Goal: Information Seeking & Learning: Learn about a topic

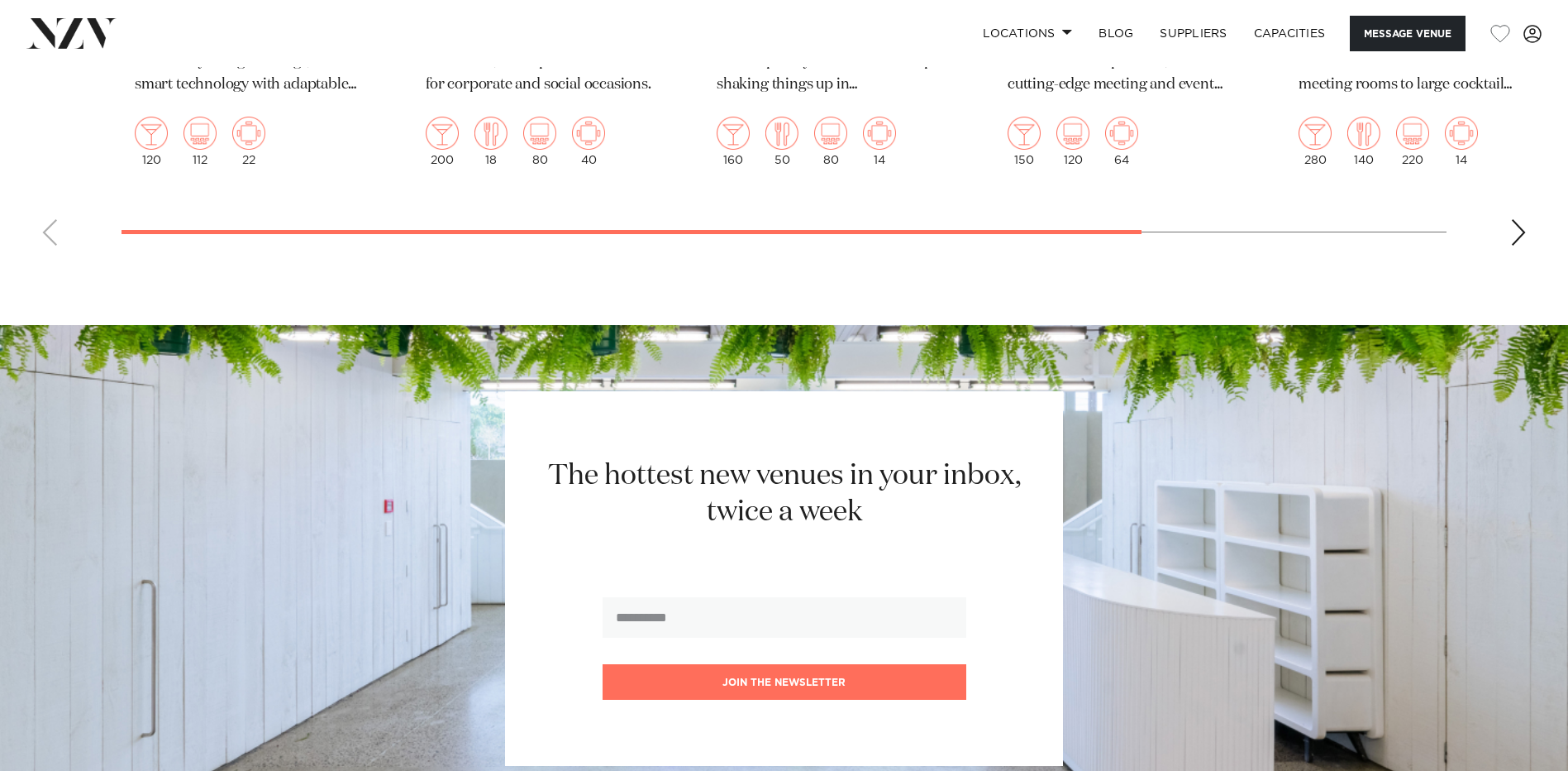
scroll to position [4192, 0]
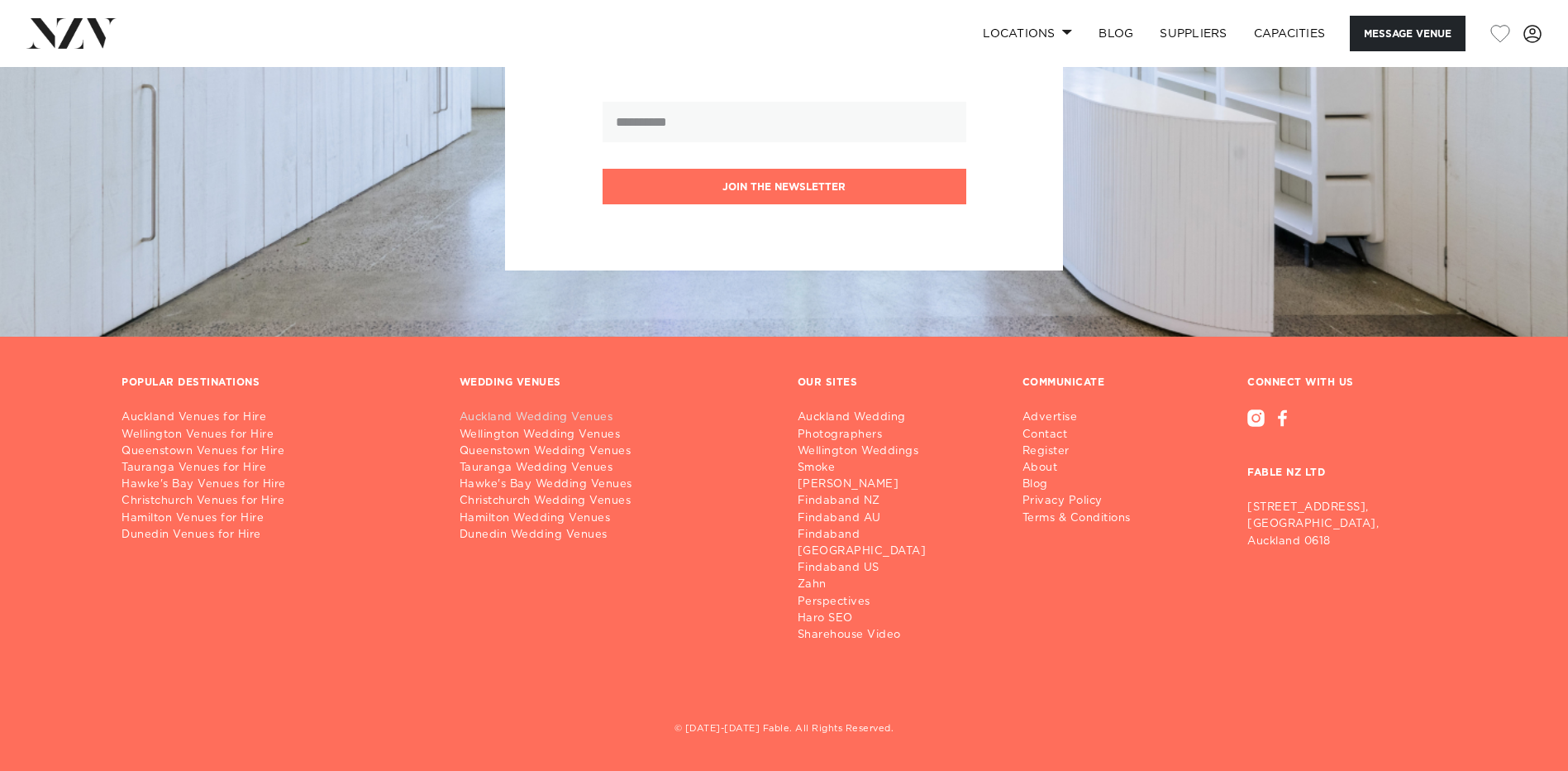
click at [555, 426] on link "Auckland Wedding Venues" at bounding box center [615, 418] width 312 height 17
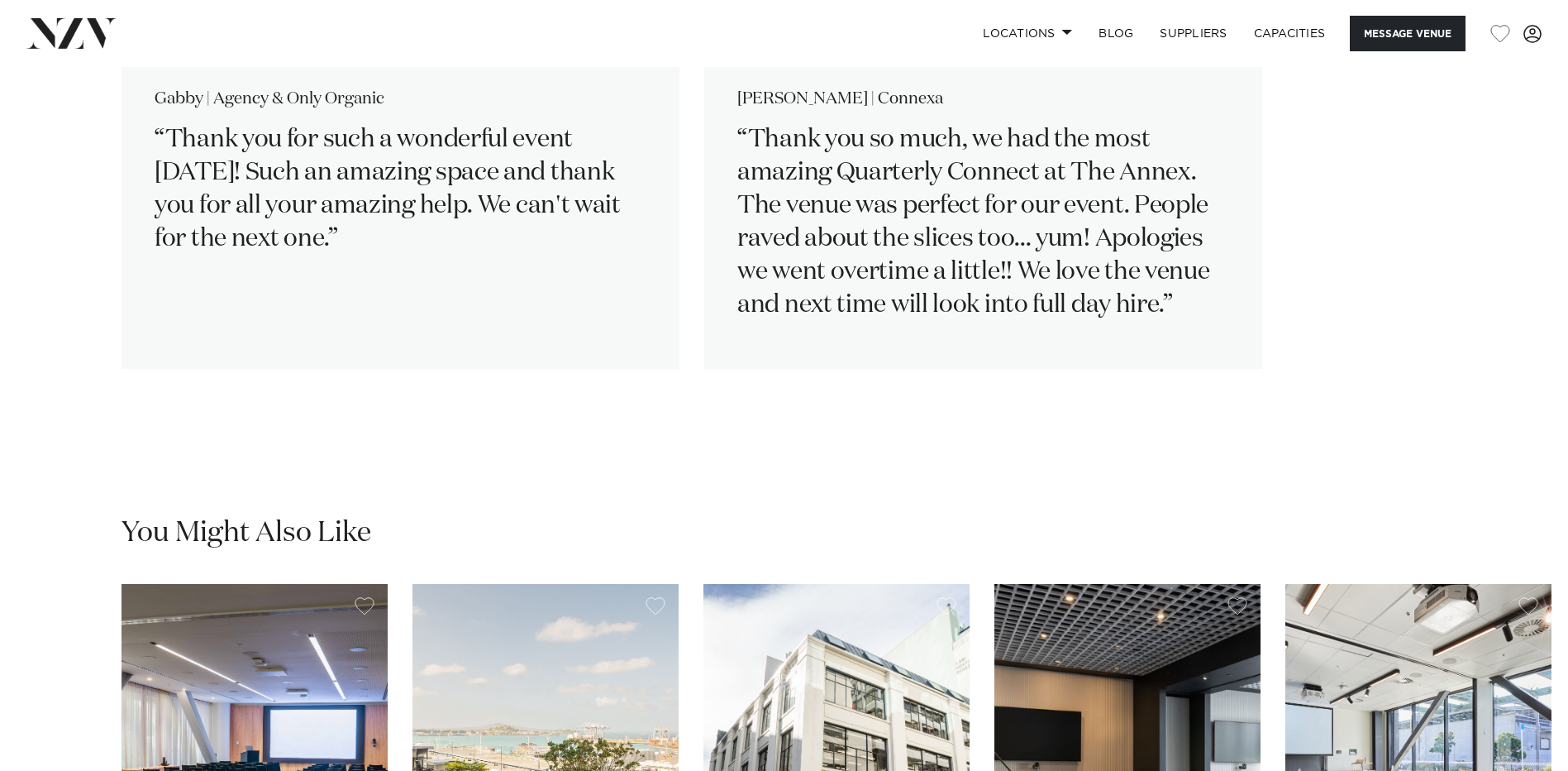
scroll to position [2096, 0]
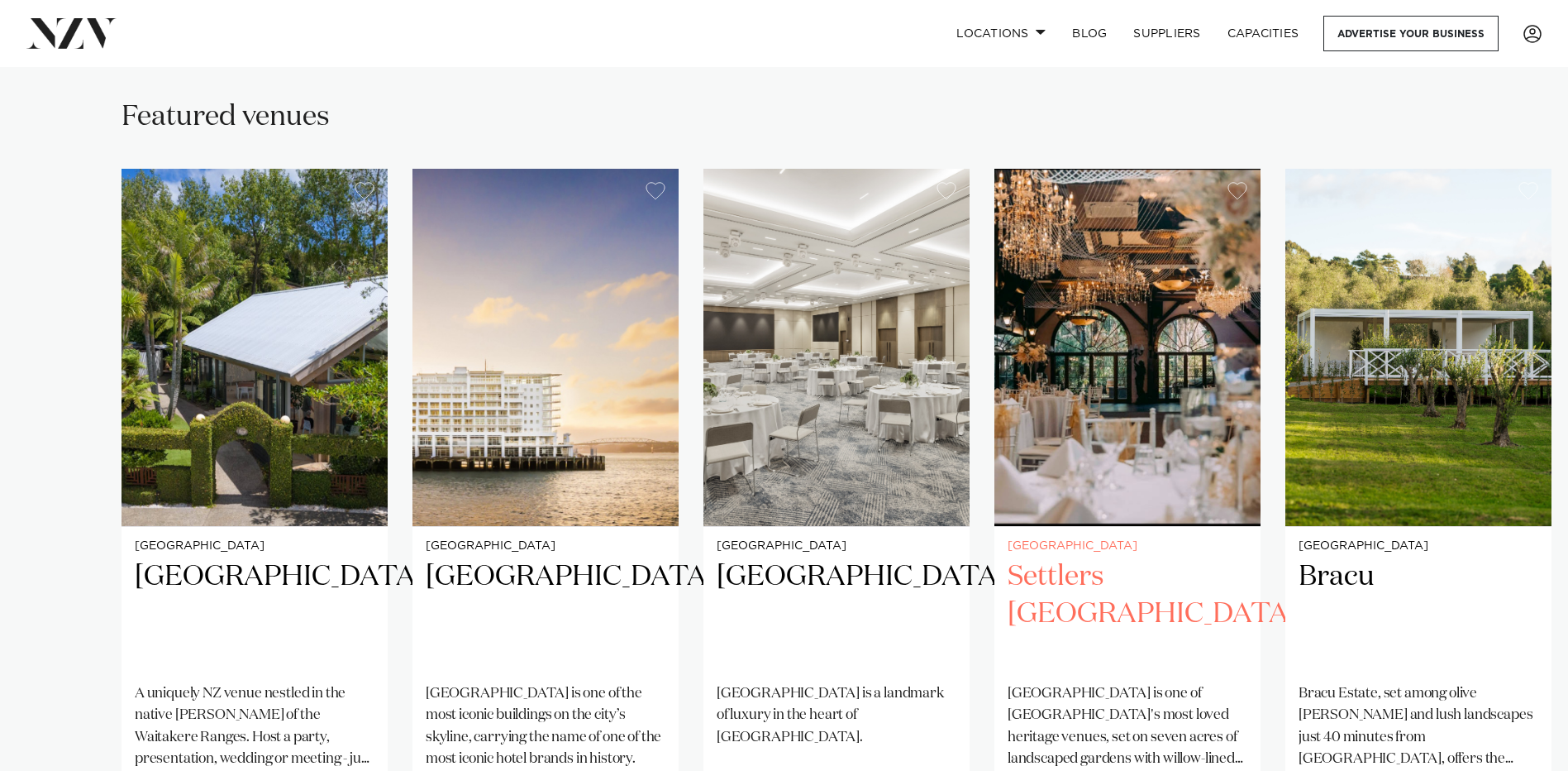
scroll to position [1571, 0]
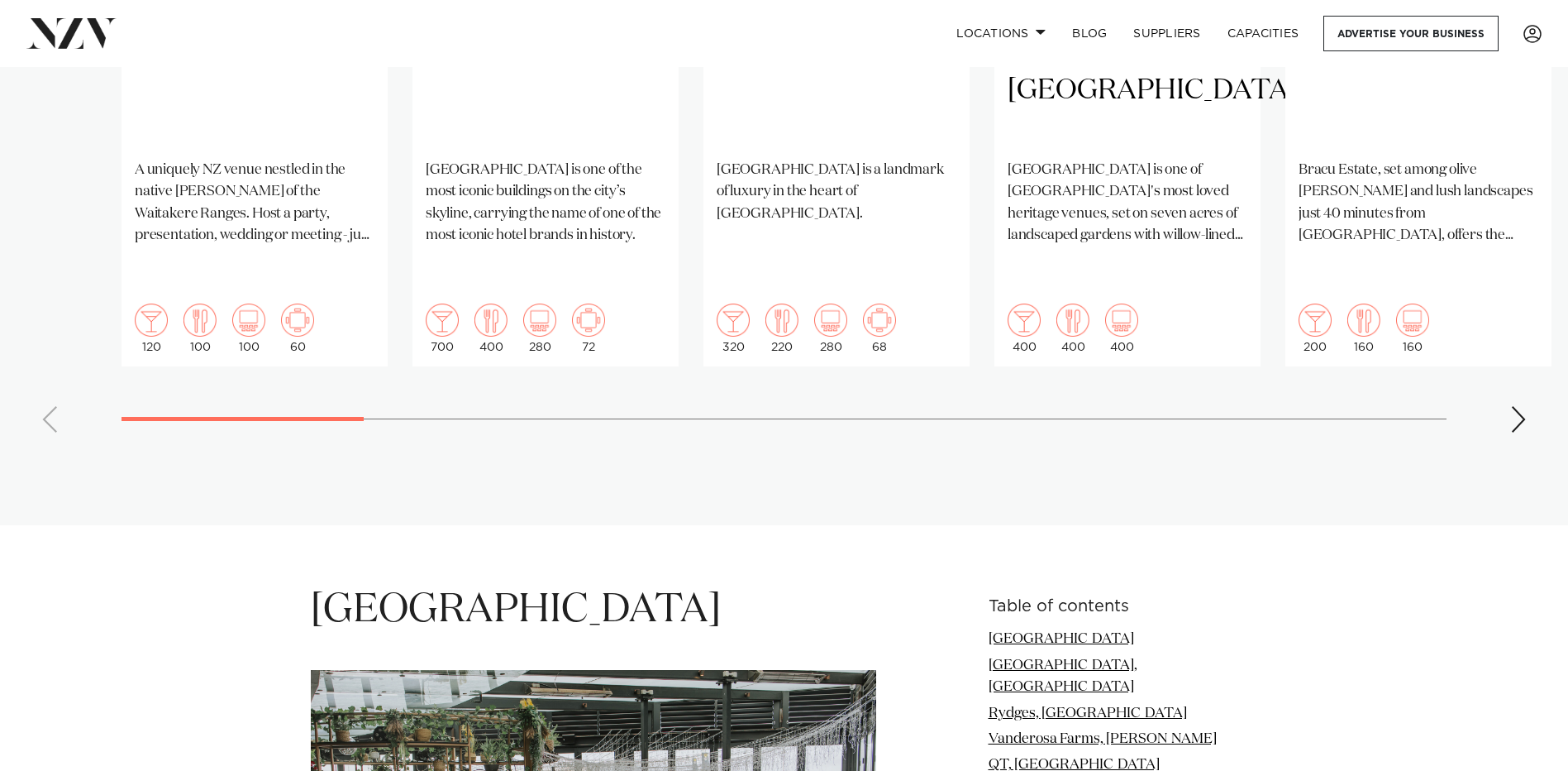
click at [1509, 364] on swiper-container "Auckland Tui Hills A uniquely NZ venue nestled in the native bush of the Waitak…" at bounding box center [784, 45] width 1568 height 800
click at [1523, 407] on div "Next slide" at bounding box center [1519, 419] width 17 height 26
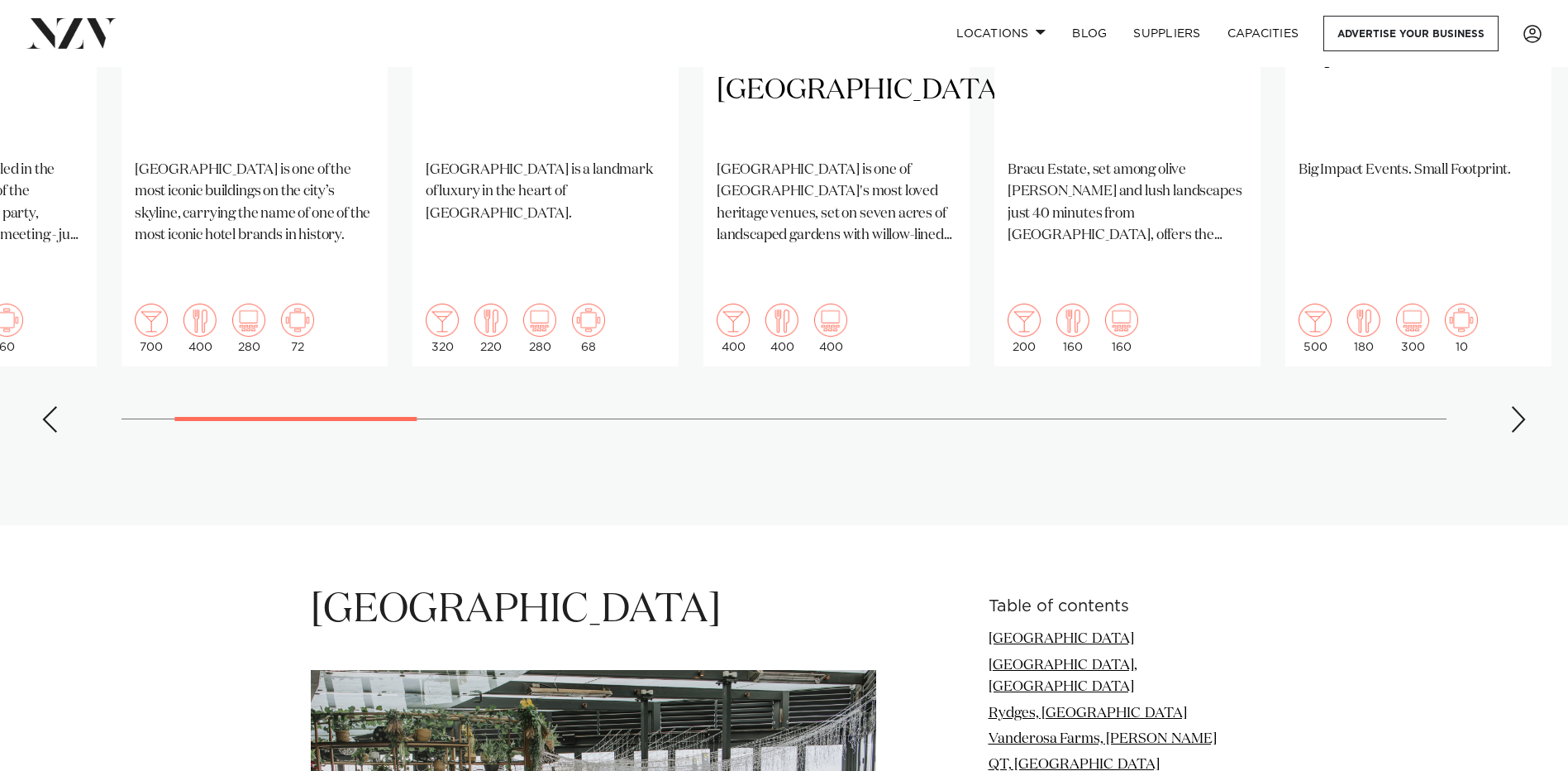
click at [1512, 376] on swiper-container "Auckland Tui Hills A uniquely NZ venue nestled in the native bush of the Waitak…" at bounding box center [784, 45] width 1568 height 800
click at [1518, 407] on div "Next slide" at bounding box center [1519, 419] width 17 height 26
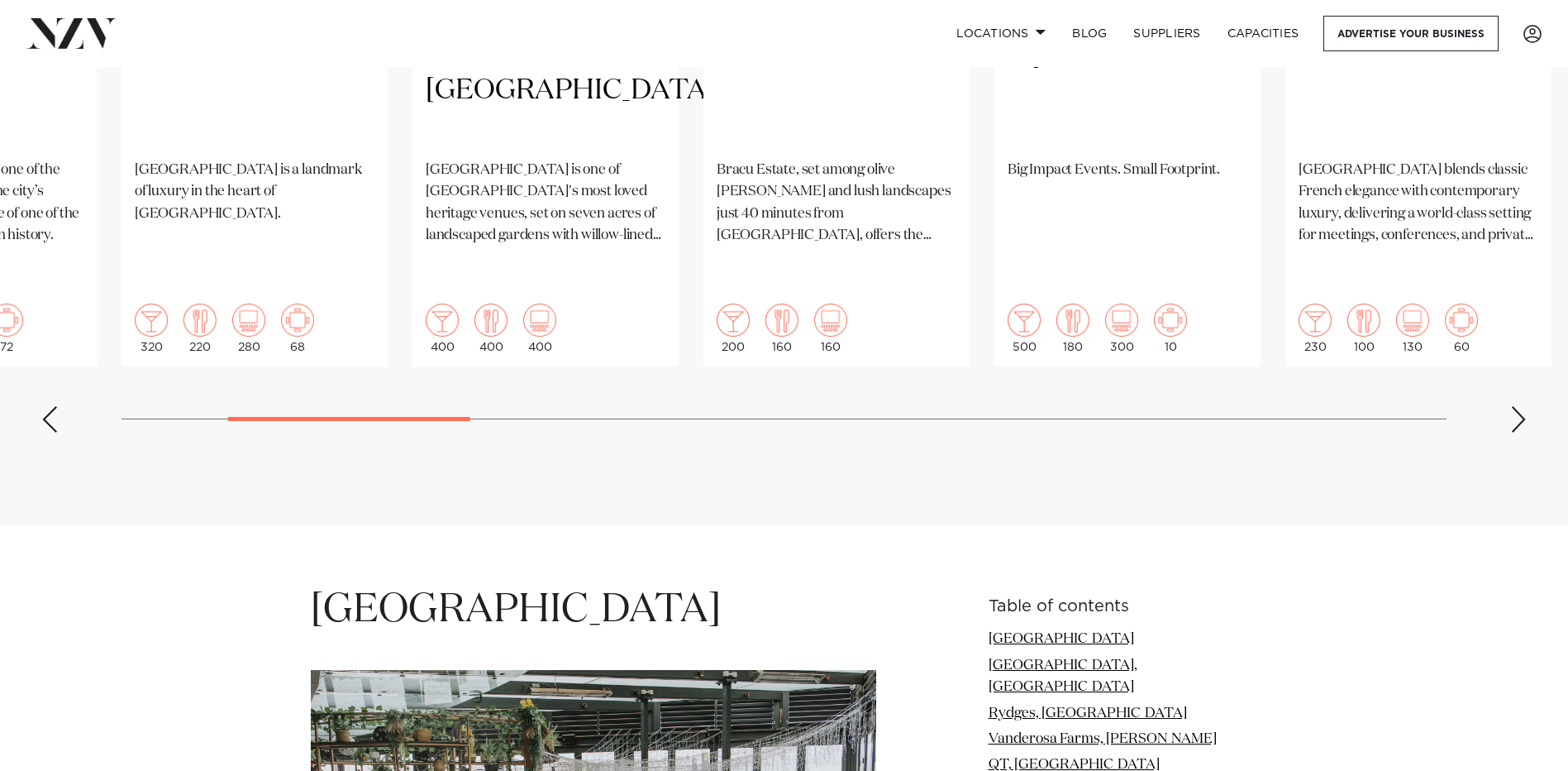
click at [1512, 407] on div "Next slide" at bounding box center [1519, 419] width 17 height 26
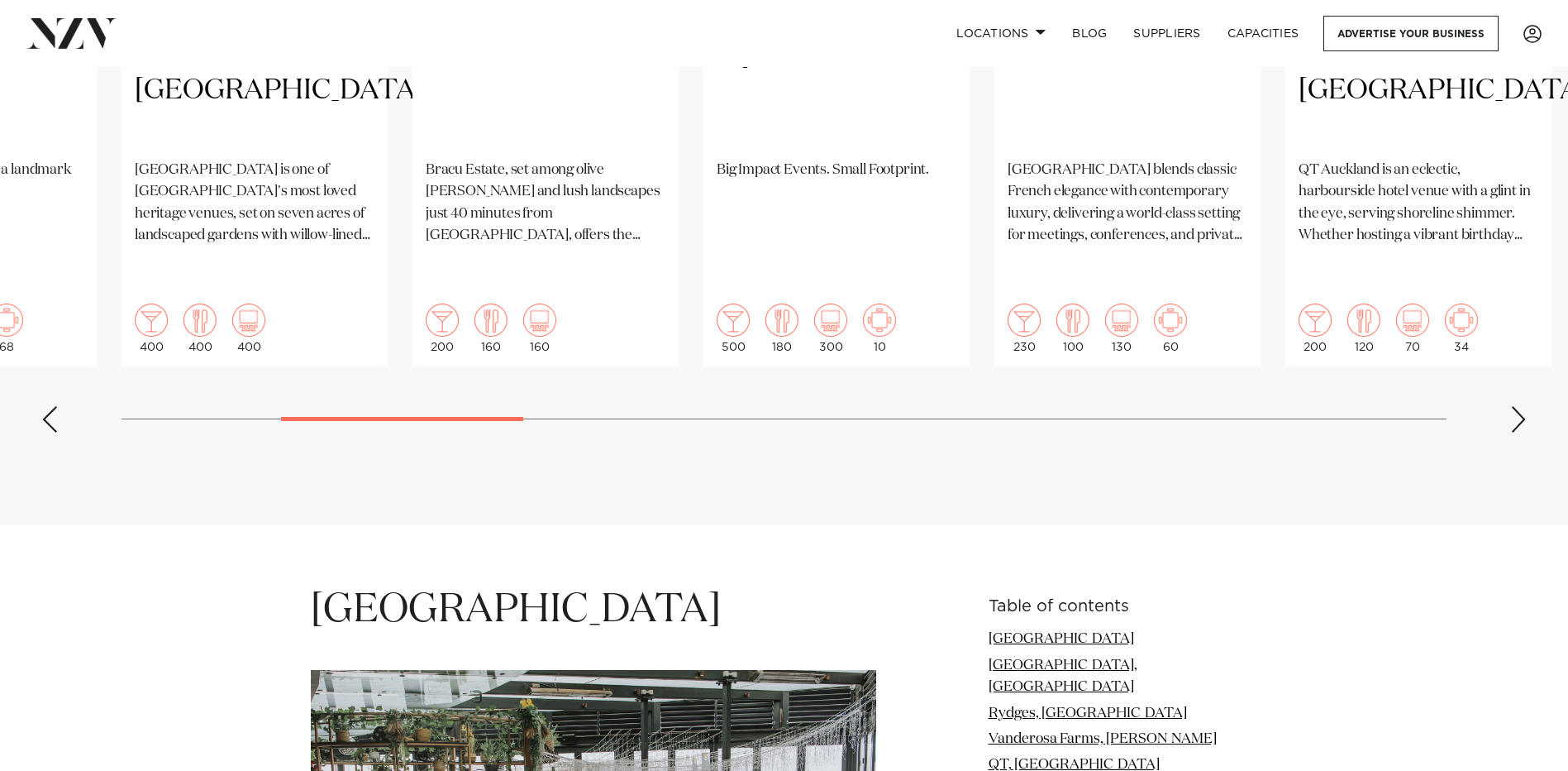
click at [1523, 407] on div "Next slide" at bounding box center [1519, 419] width 17 height 26
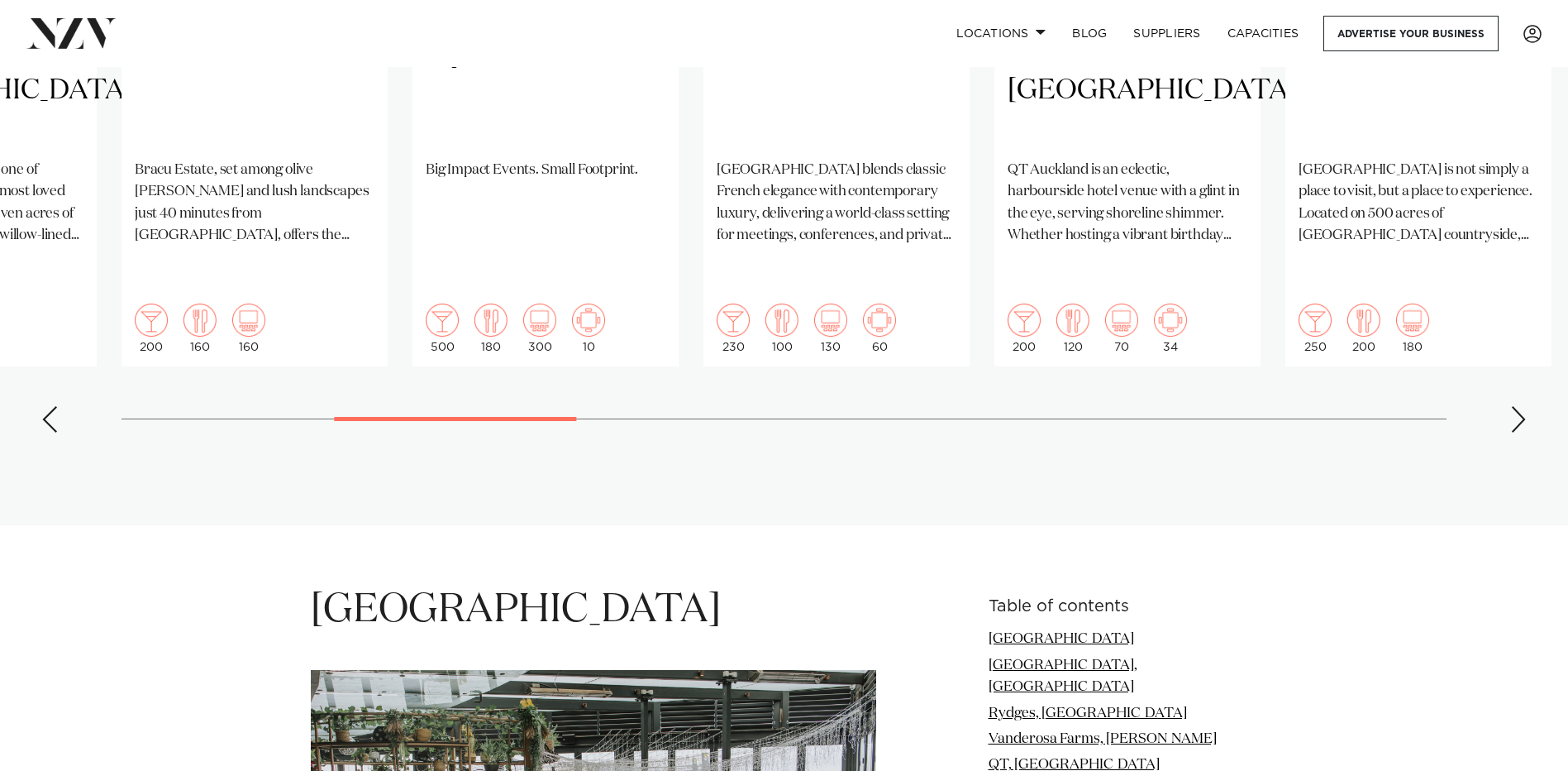
click at [1516, 407] on div "Next slide" at bounding box center [1519, 419] width 17 height 26
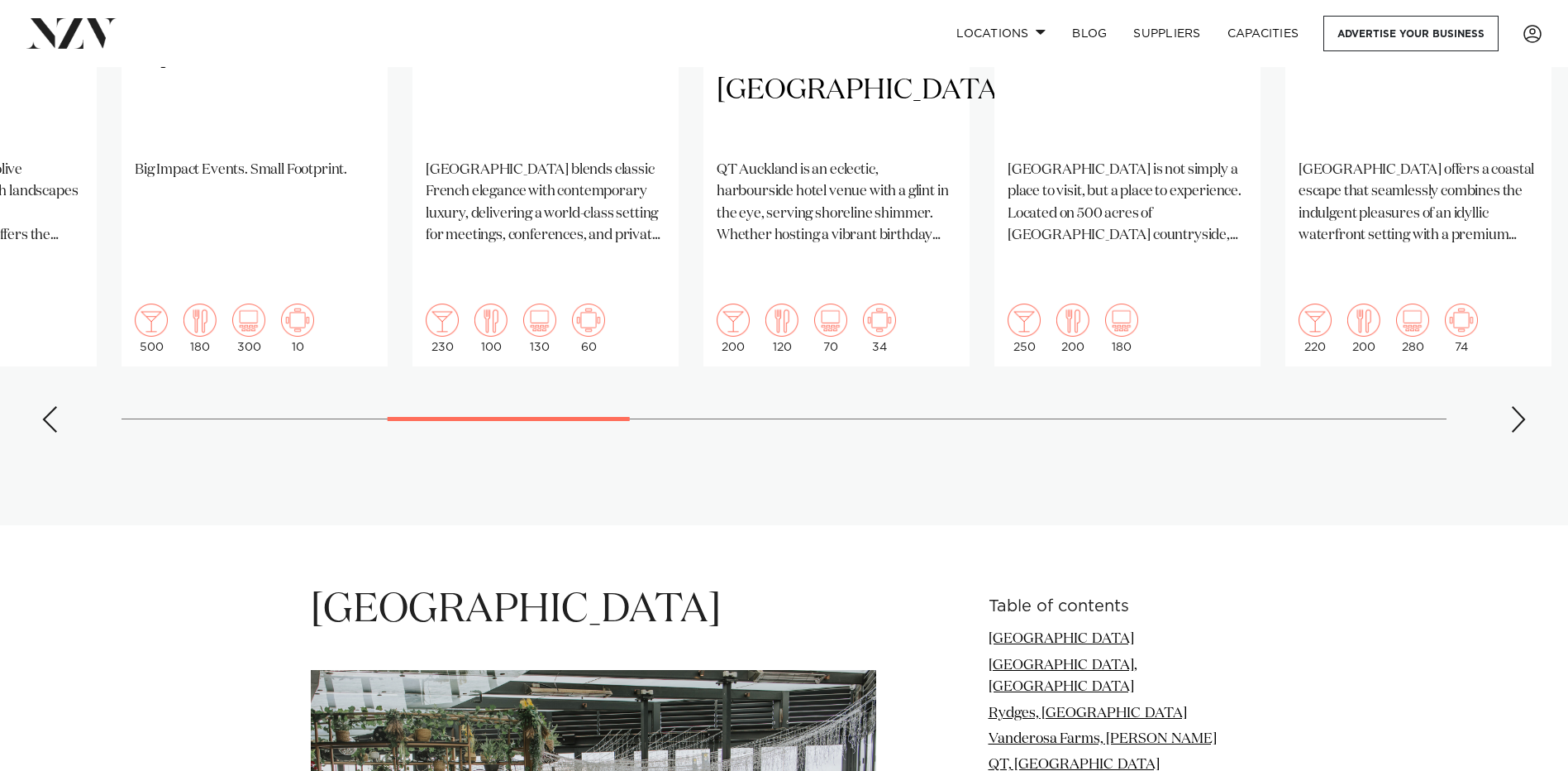
click at [1518, 407] on div "Next slide" at bounding box center [1519, 419] width 17 height 26
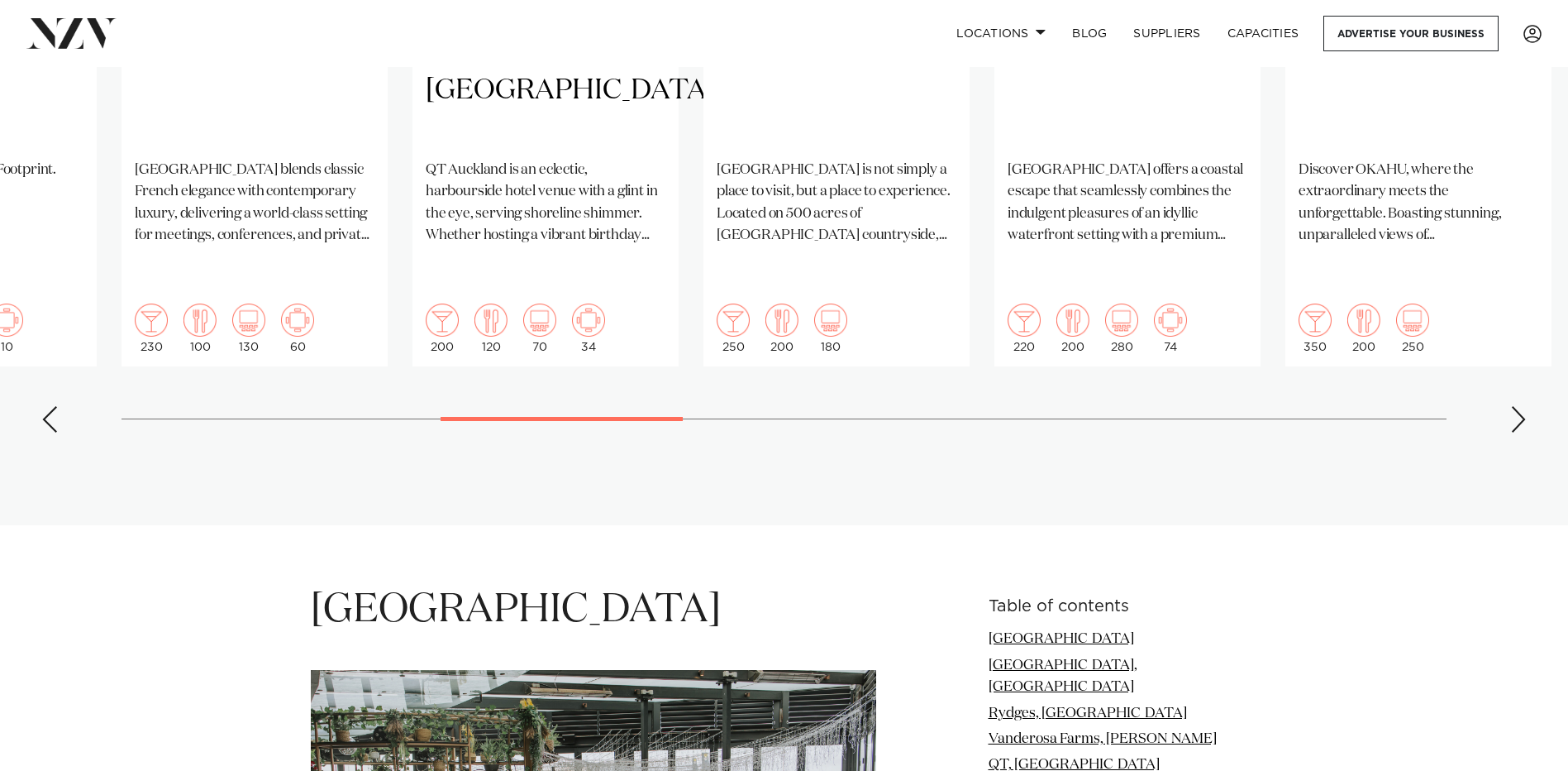
click at [1517, 407] on div "Next slide" at bounding box center [1519, 419] width 17 height 26
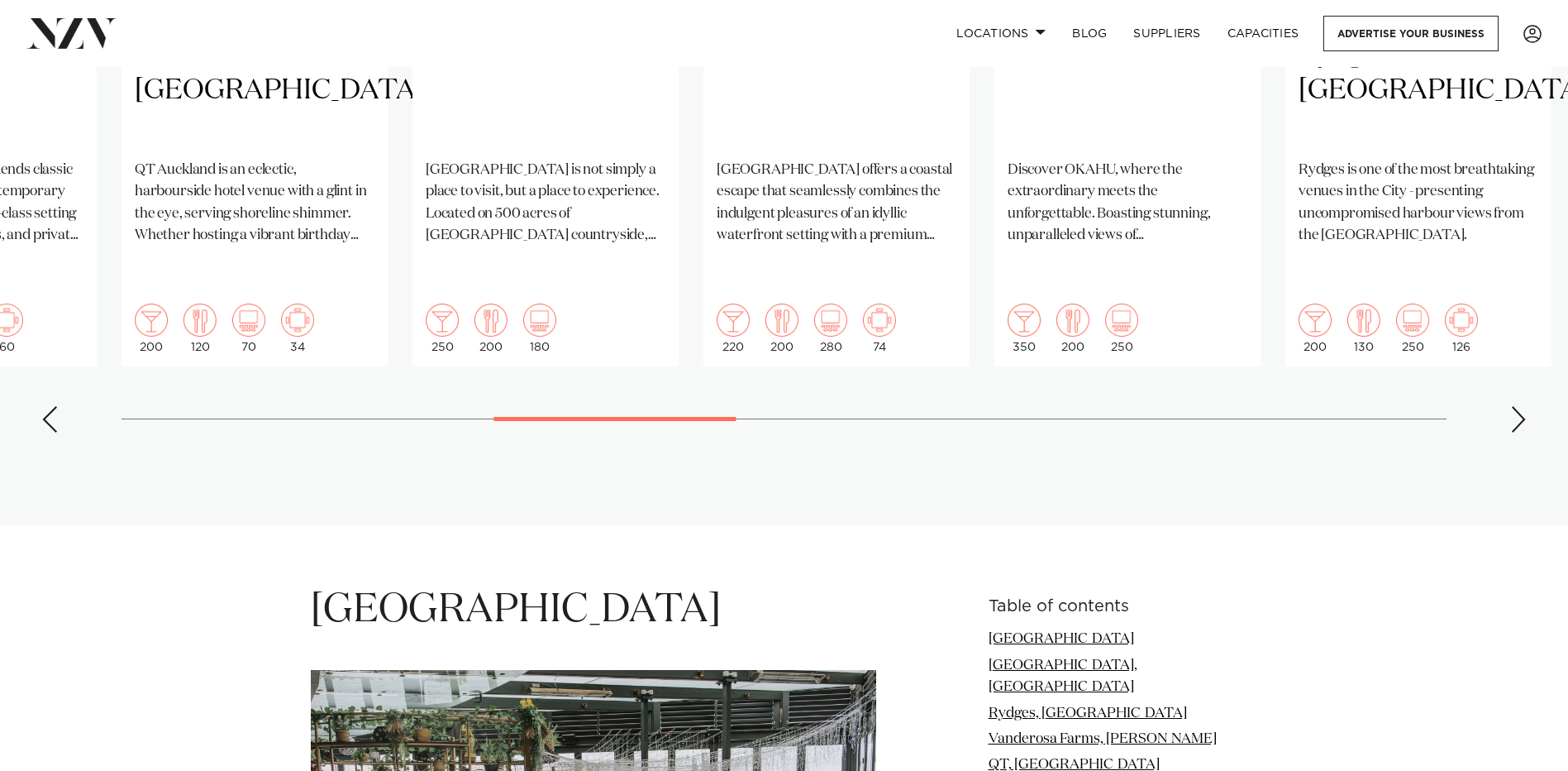
click at [1513, 407] on div "Next slide" at bounding box center [1519, 419] width 17 height 26
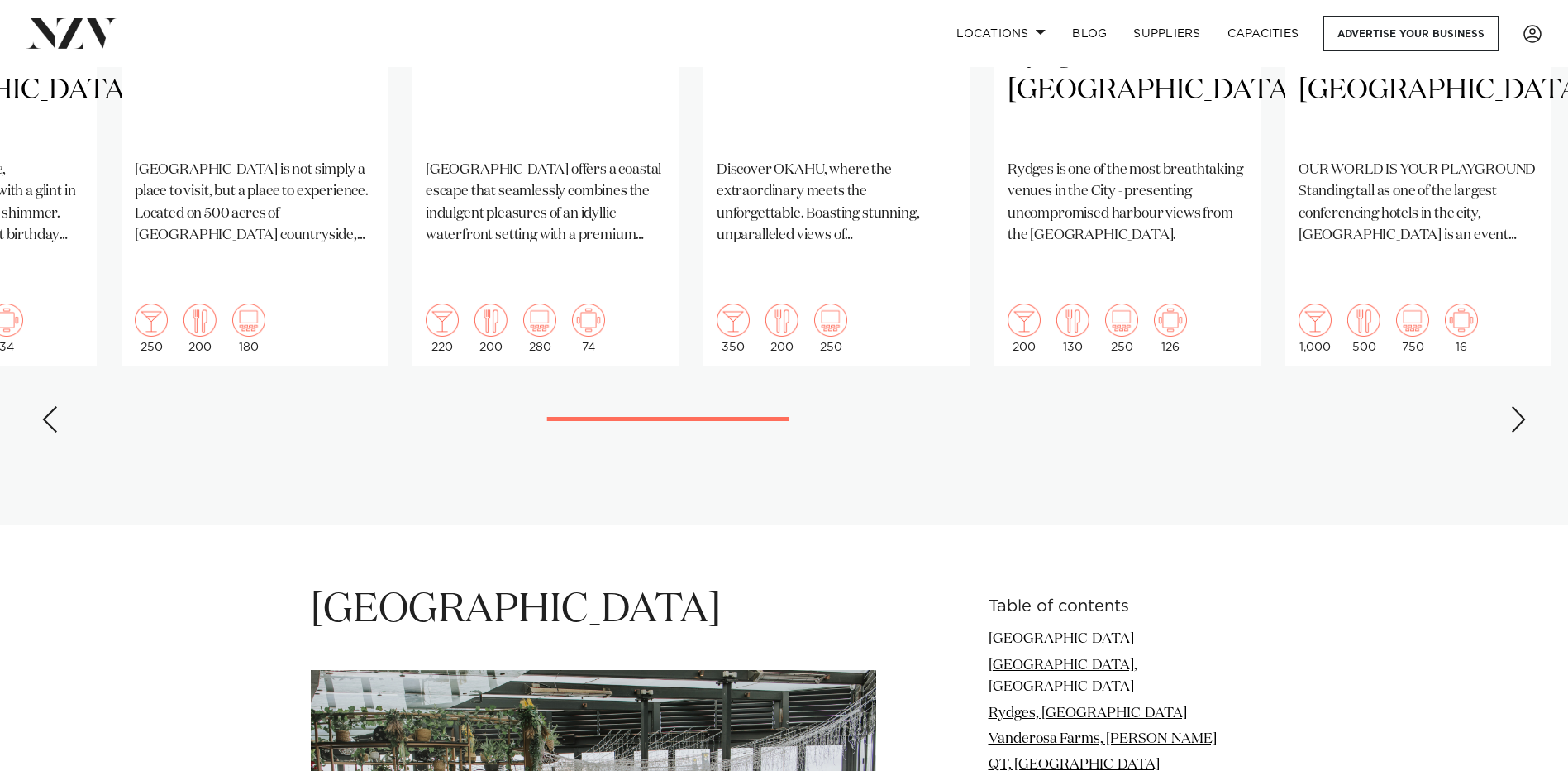
click at [1516, 407] on div "Next slide" at bounding box center [1519, 419] width 17 height 26
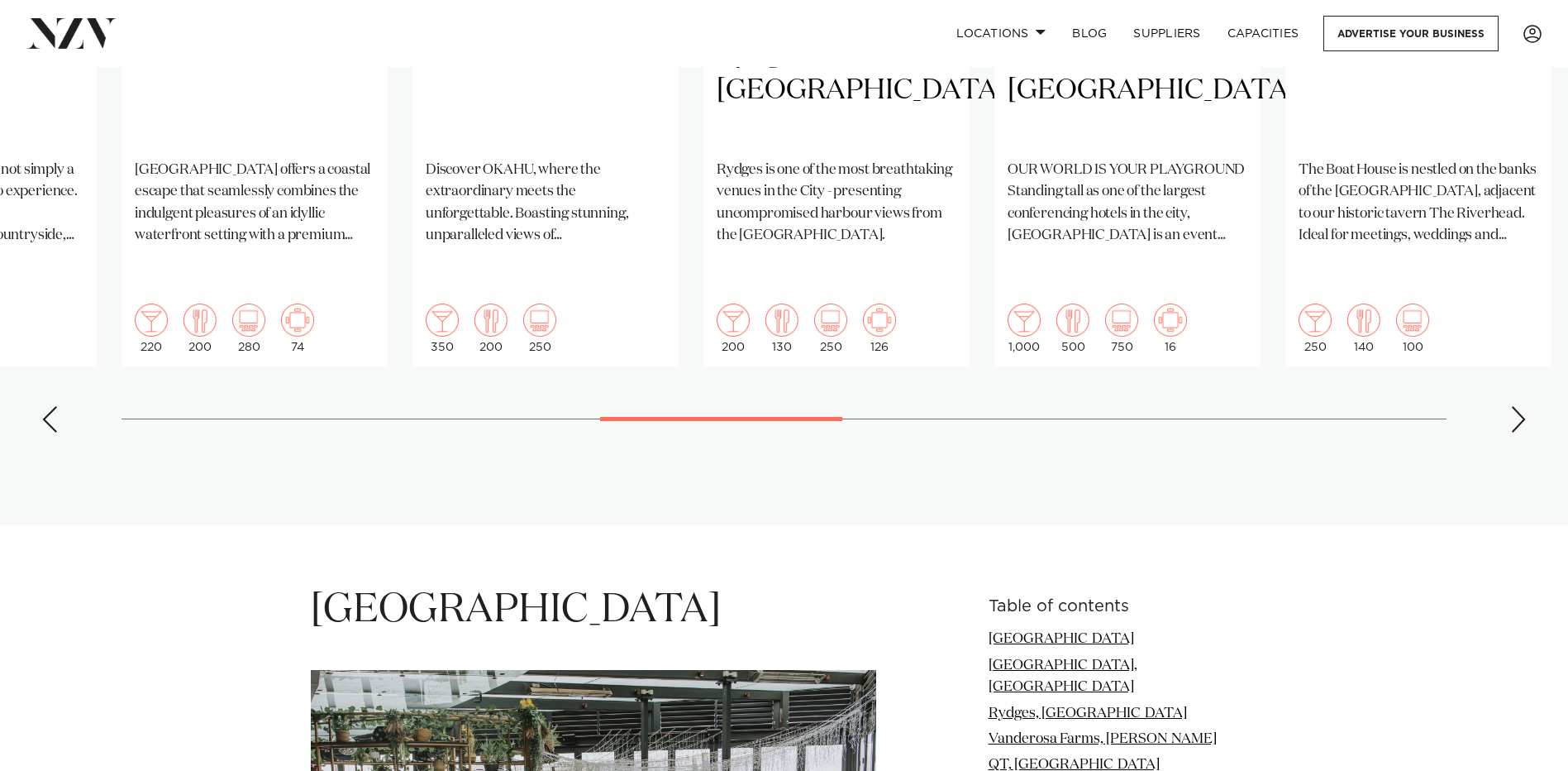
click at [1512, 407] on div "Next slide" at bounding box center [1519, 419] width 17 height 26
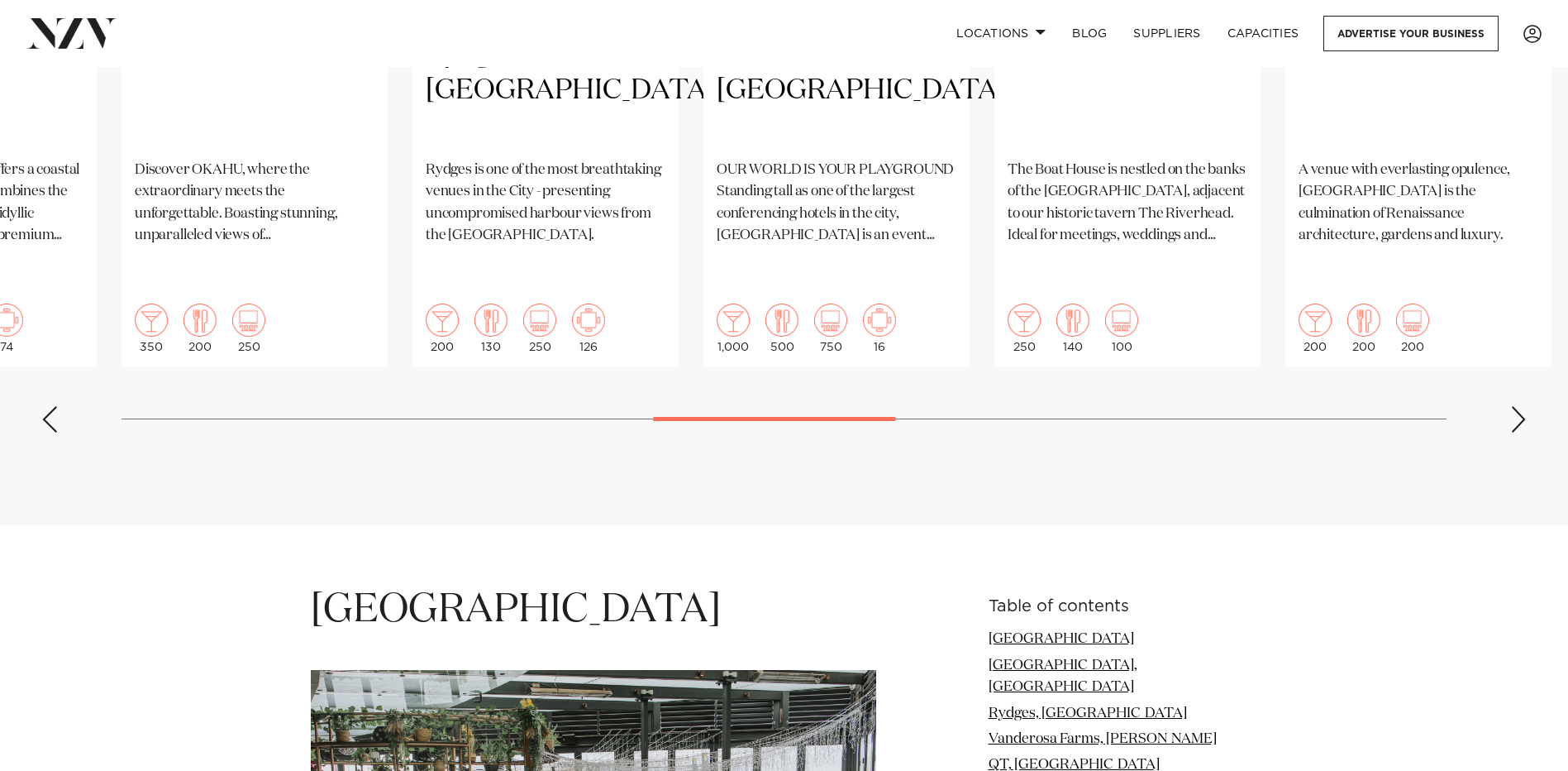
click at [1509, 365] on swiper-container "Auckland Tui Hills A uniquely NZ venue nestled in the native bush of the Waitak…" at bounding box center [784, 45] width 1568 height 800
click at [1518, 407] on div "Next slide" at bounding box center [1519, 419] width 17 height 26
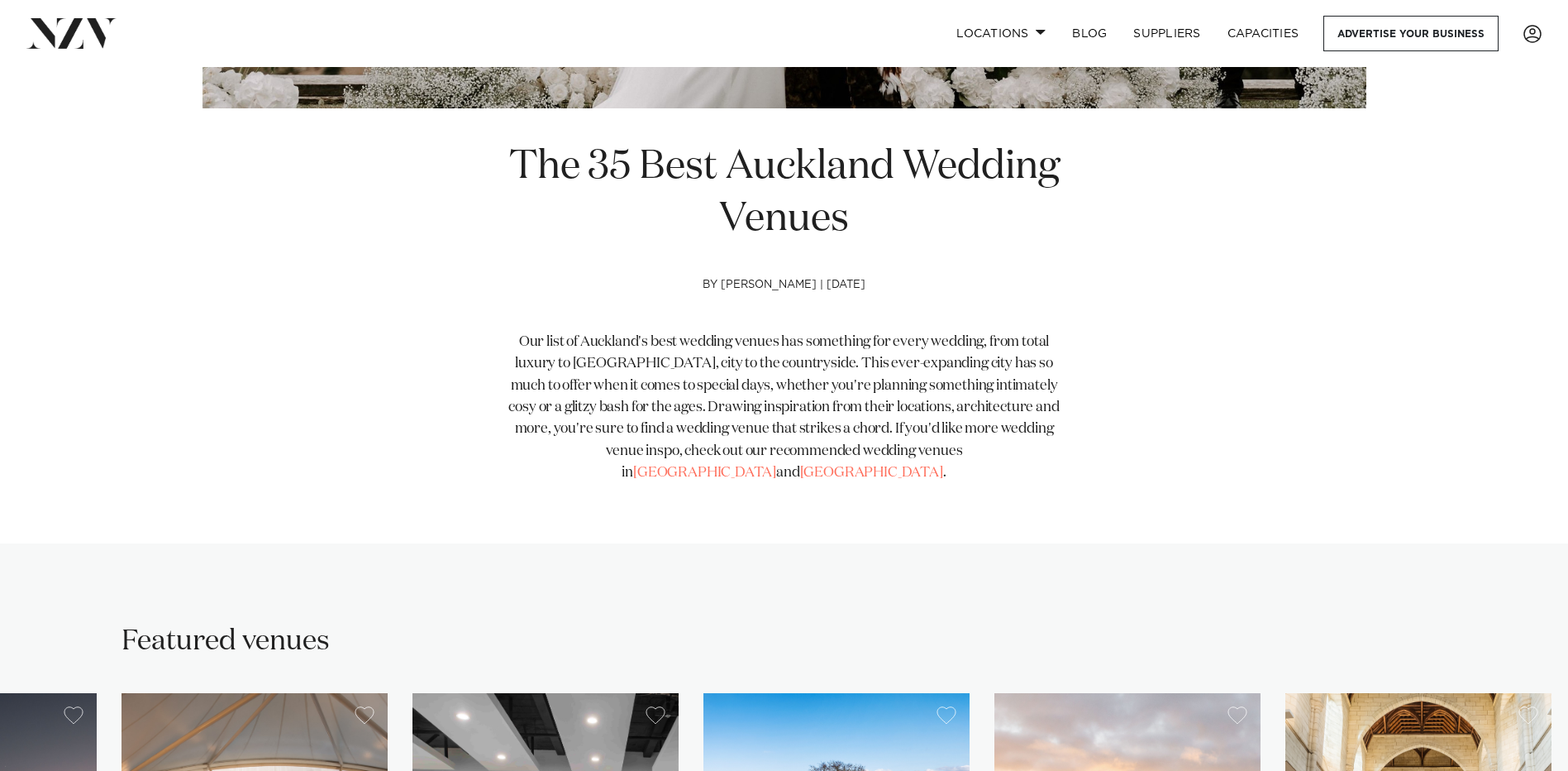
scroll to position [1048, 0]
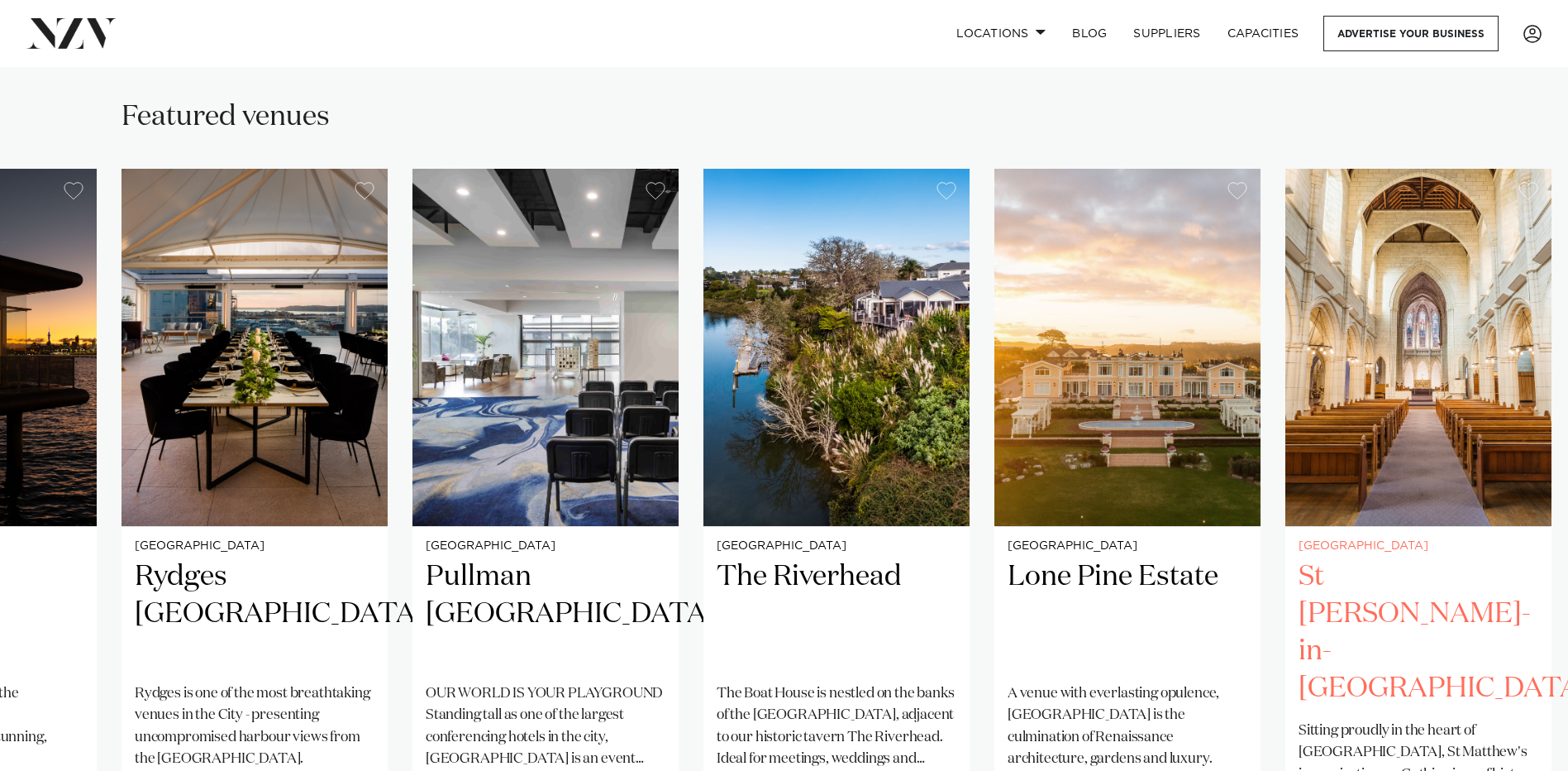
click at [1566, 523] on swiper-container "Auckland Tui Hills A uniquely NZ venue nestled in the native bush of the Waitak…" at bounding box center [784, 569] width 1568 height 800
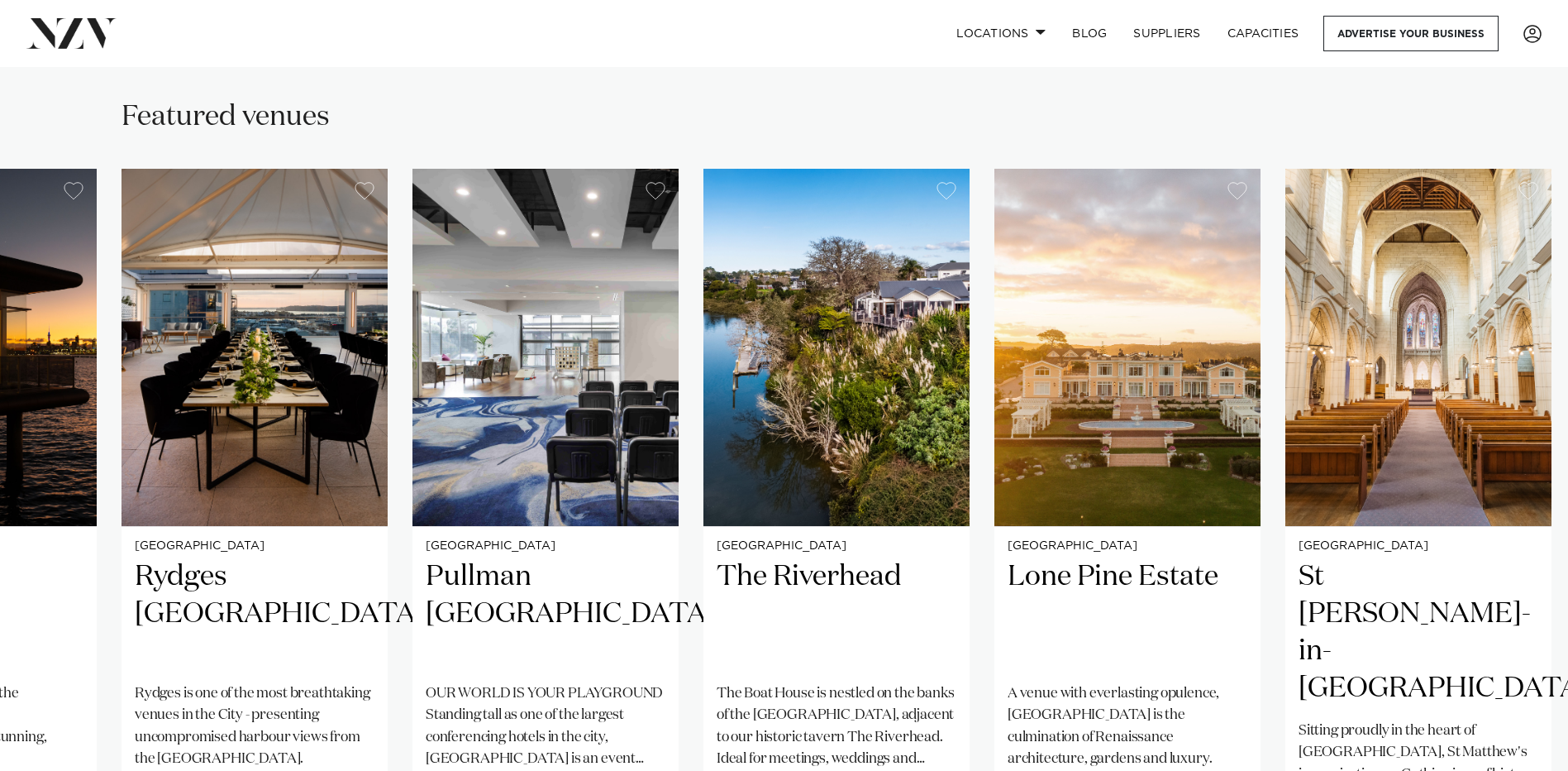
scroll to position [1571, 0]
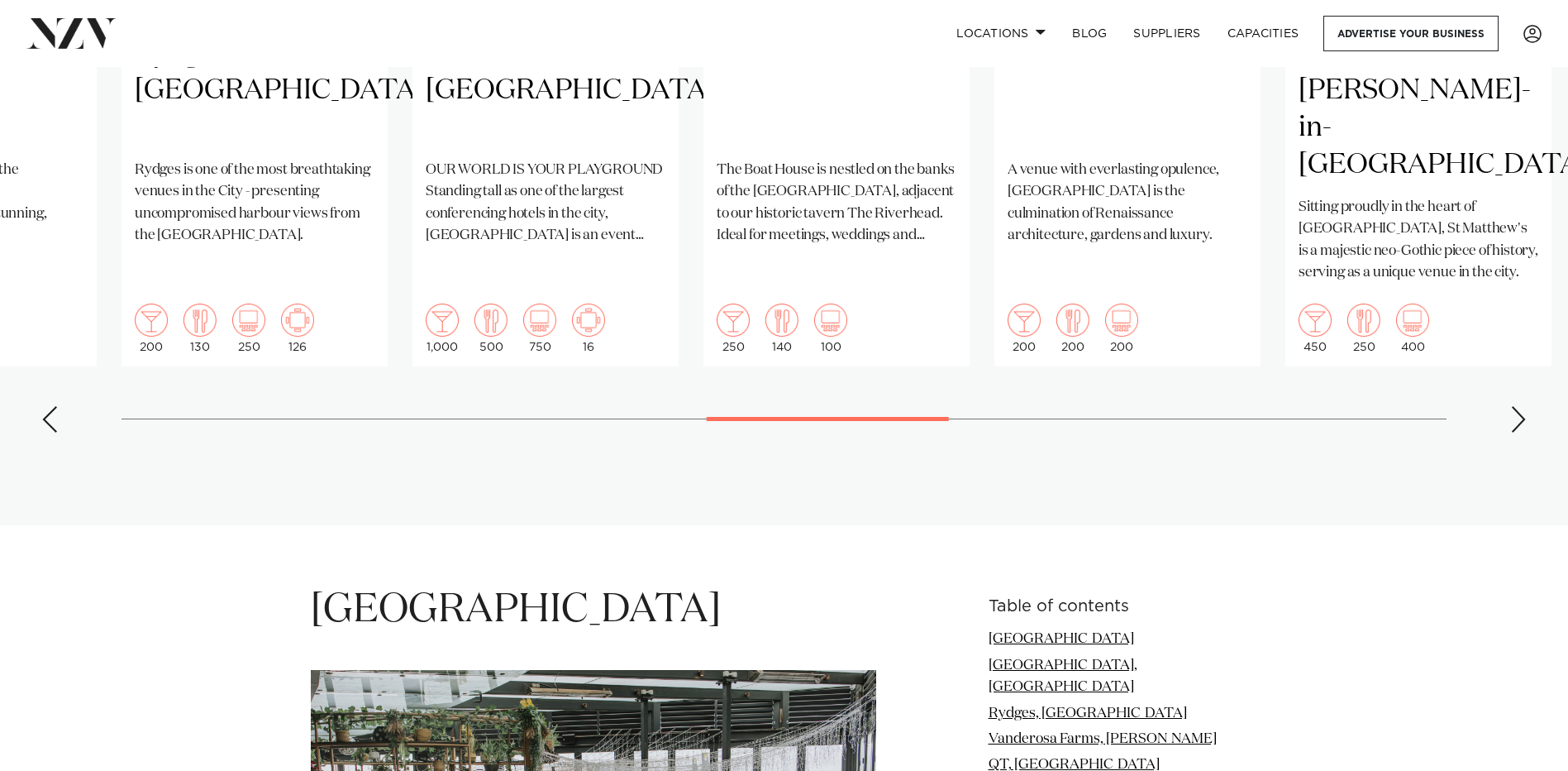
click at [1518, 407] on div "Next slide" at bounding box center [1519, 419] width 17 height 26
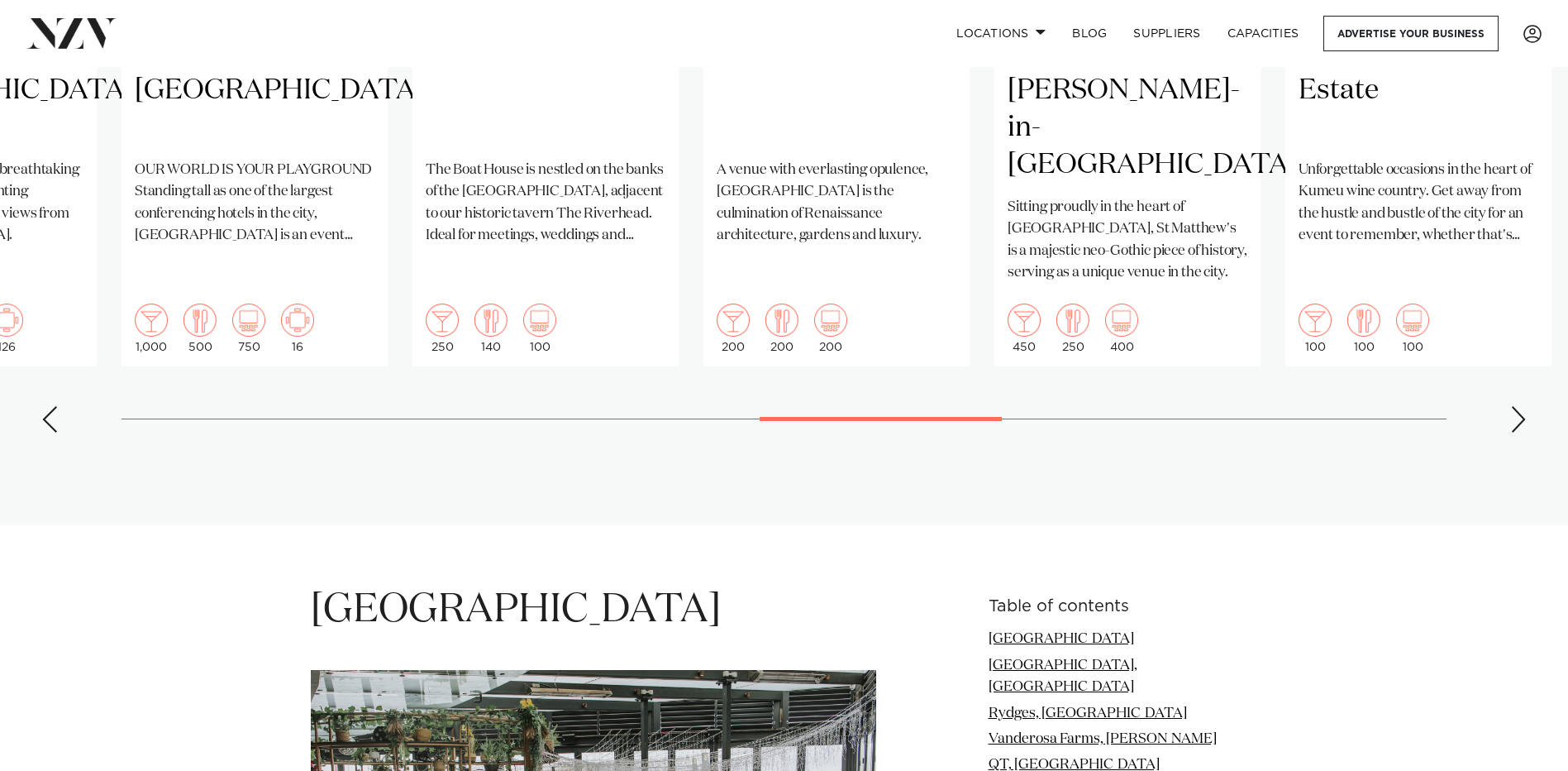
click at [1516, 407] on div "Next slide" at bounding box center [1519, 419] width 17 height 26
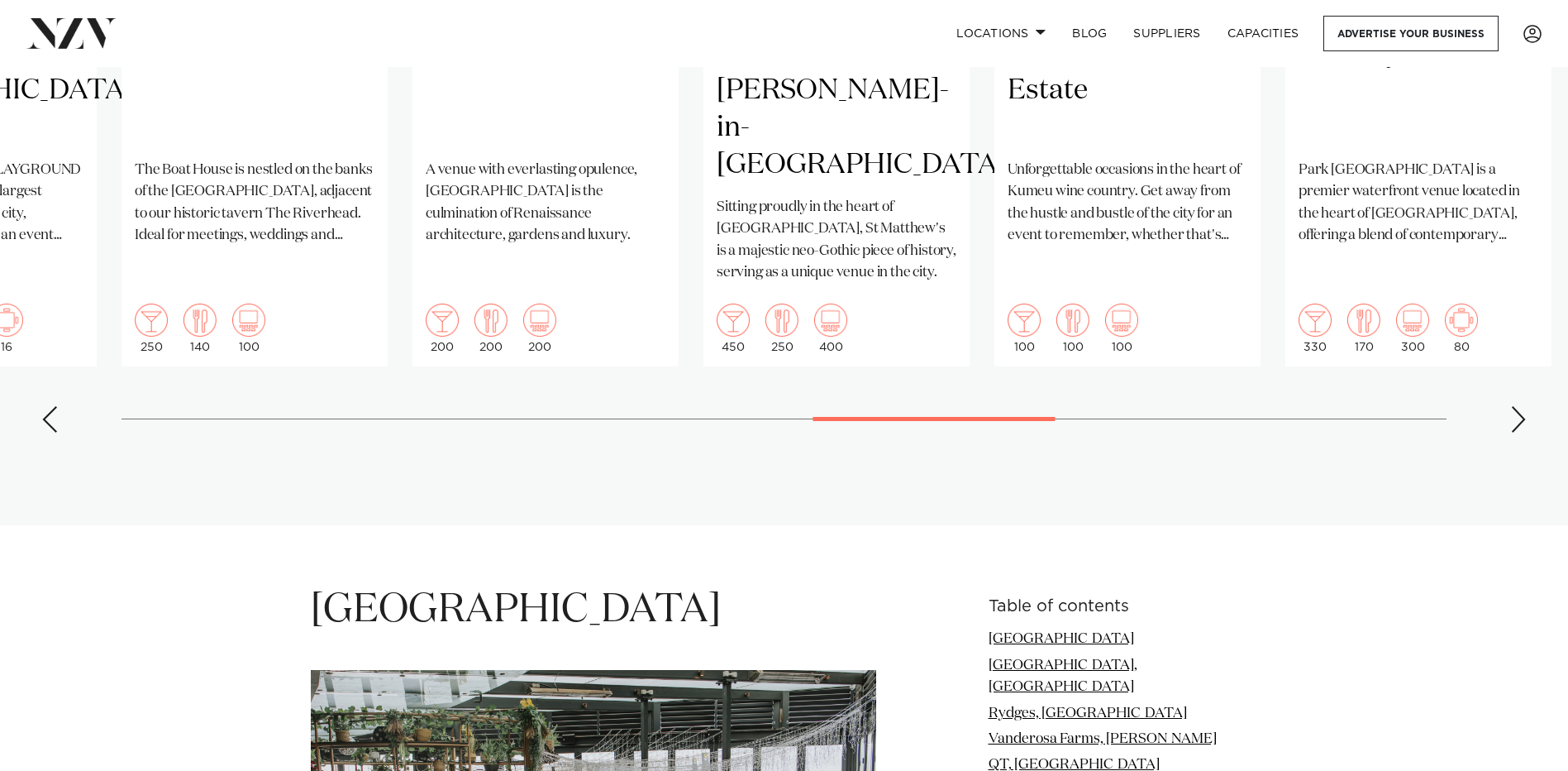
click at [1527, 360] on swiper-container "Auckland Tui Hills A uniquely NZ venue nestled in the native bush of the Waitak…" at bounding box center [784, 45] width 1568 height 800
click at [1522, 407] on div "Next slide" at bounding box center [1519, 419] width 17 height 26
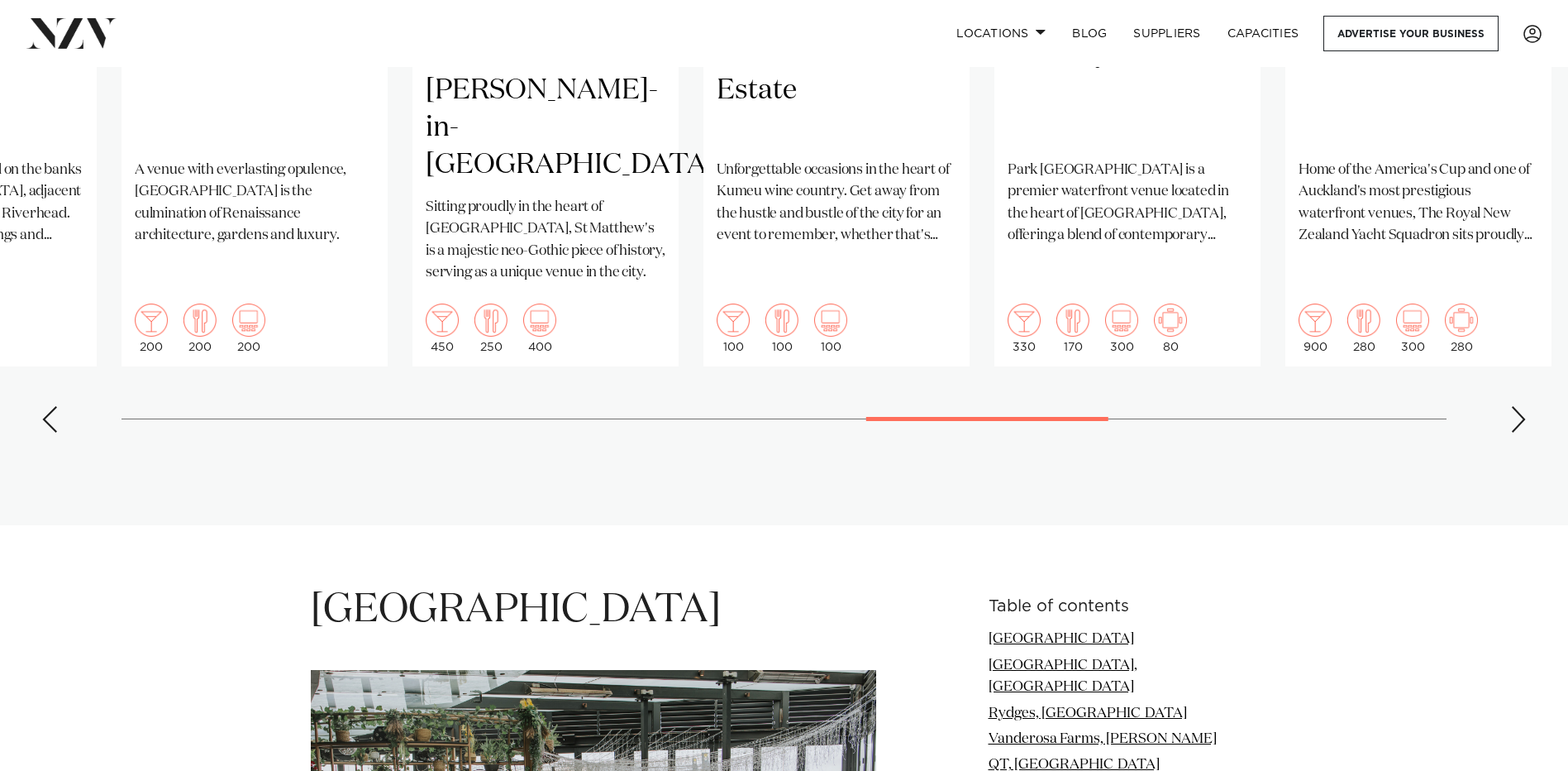
click at [1521, 407] on div "Next slide" at bounding box center [1519, 419] width 17 height 26
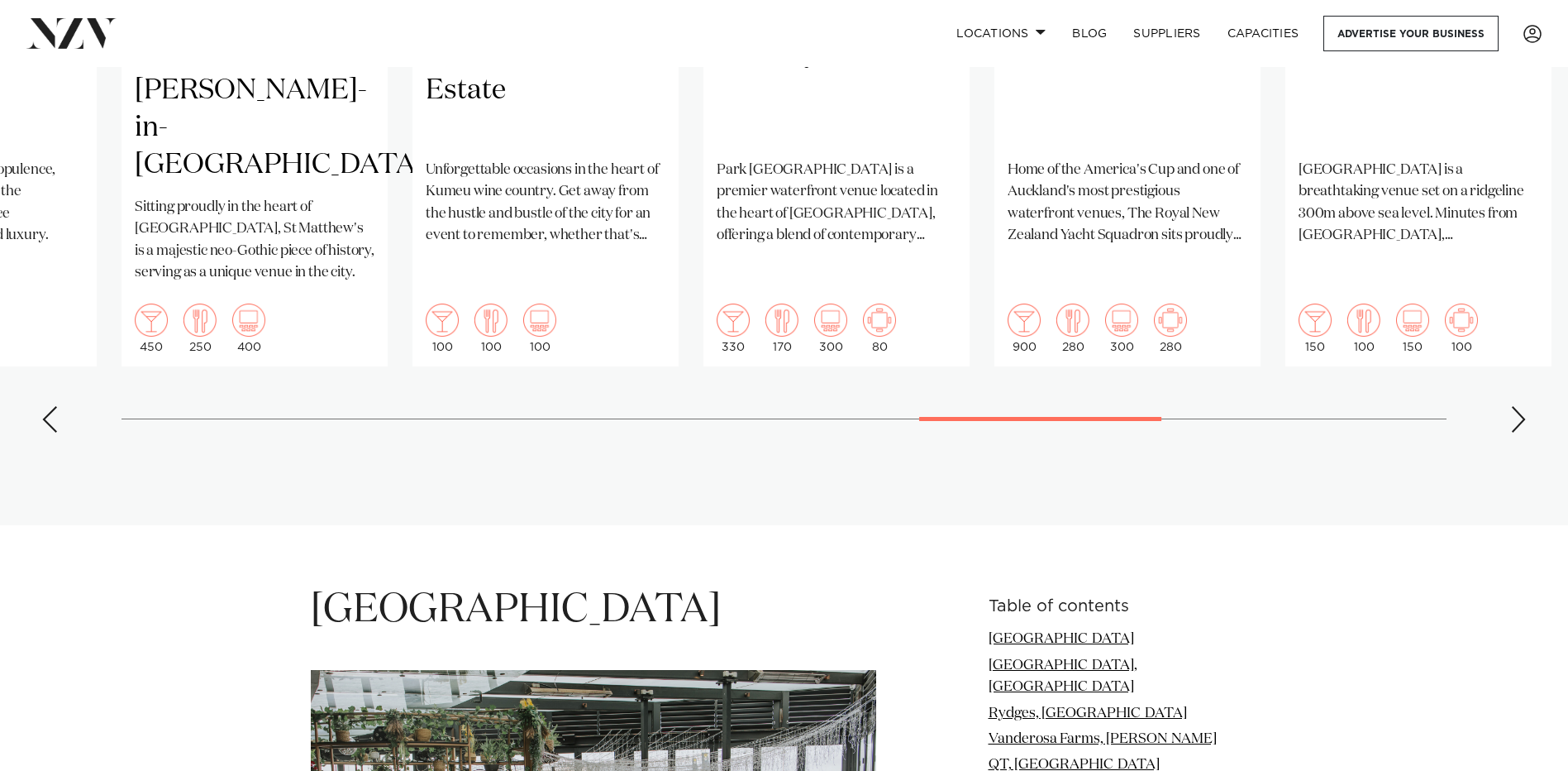
click at [1515, 407] on div "Next slide" at bounding box center [1519, 419] width 17 height 26
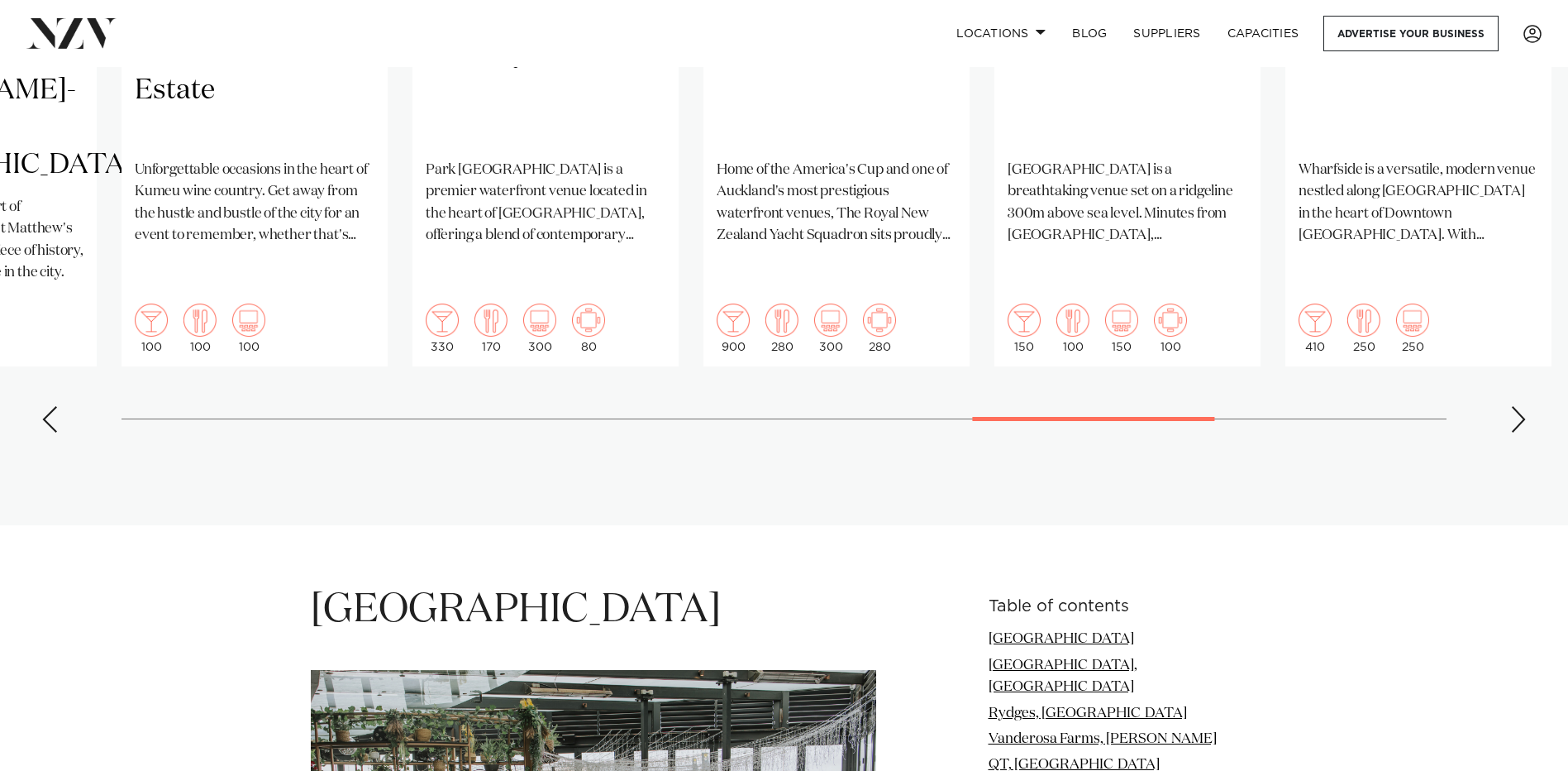
click at [1514, 407] on div "Next slide" at bounding box center [1519, 419] width 17 height 26
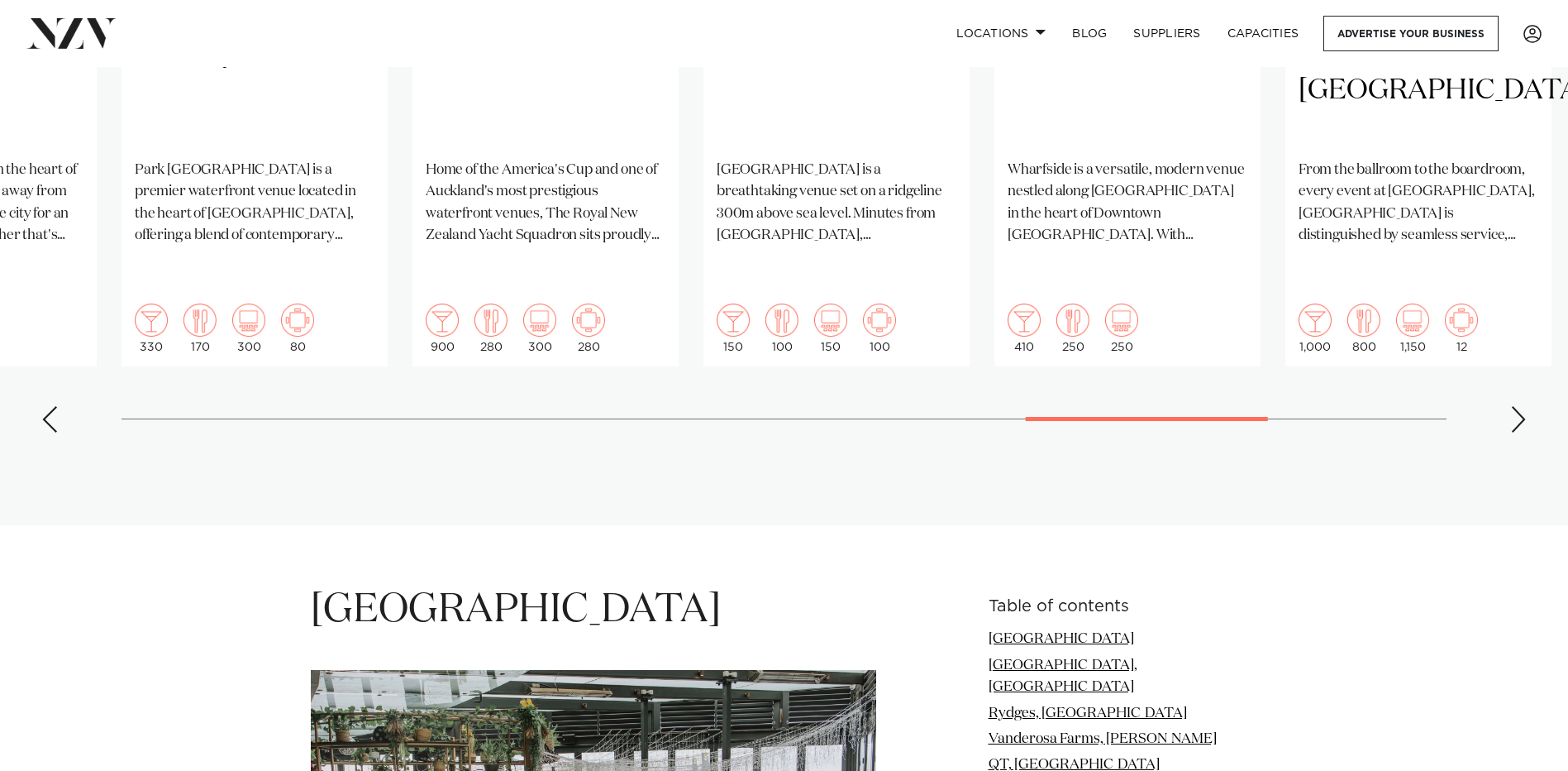
click at [1520, 407] on div "Next slide" at bounding box center [1519, 419] width 17 height 26
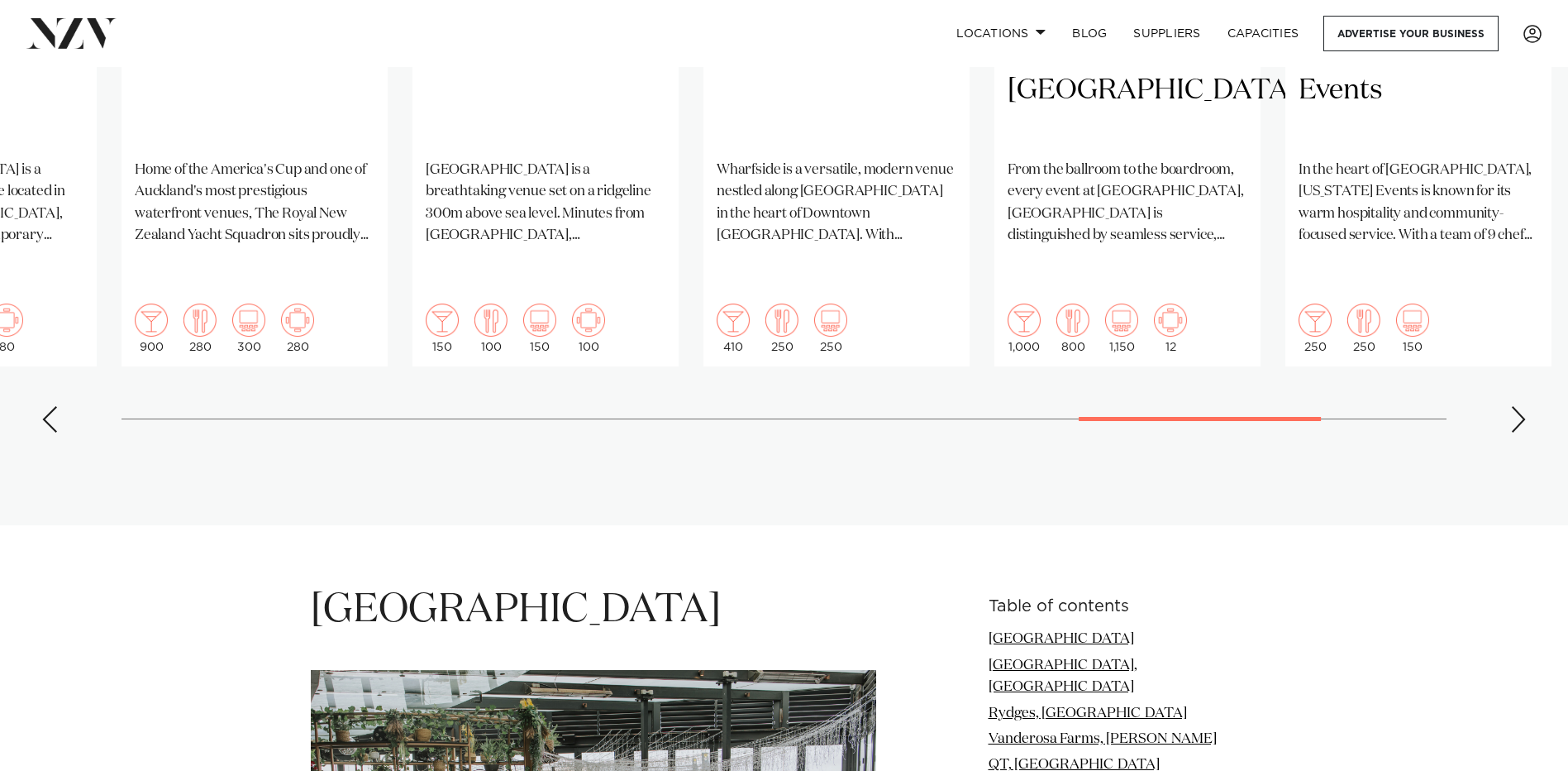
click at [1518, 407] on div "Next slide" at bounding box center [1519, 419] width 17 height 26
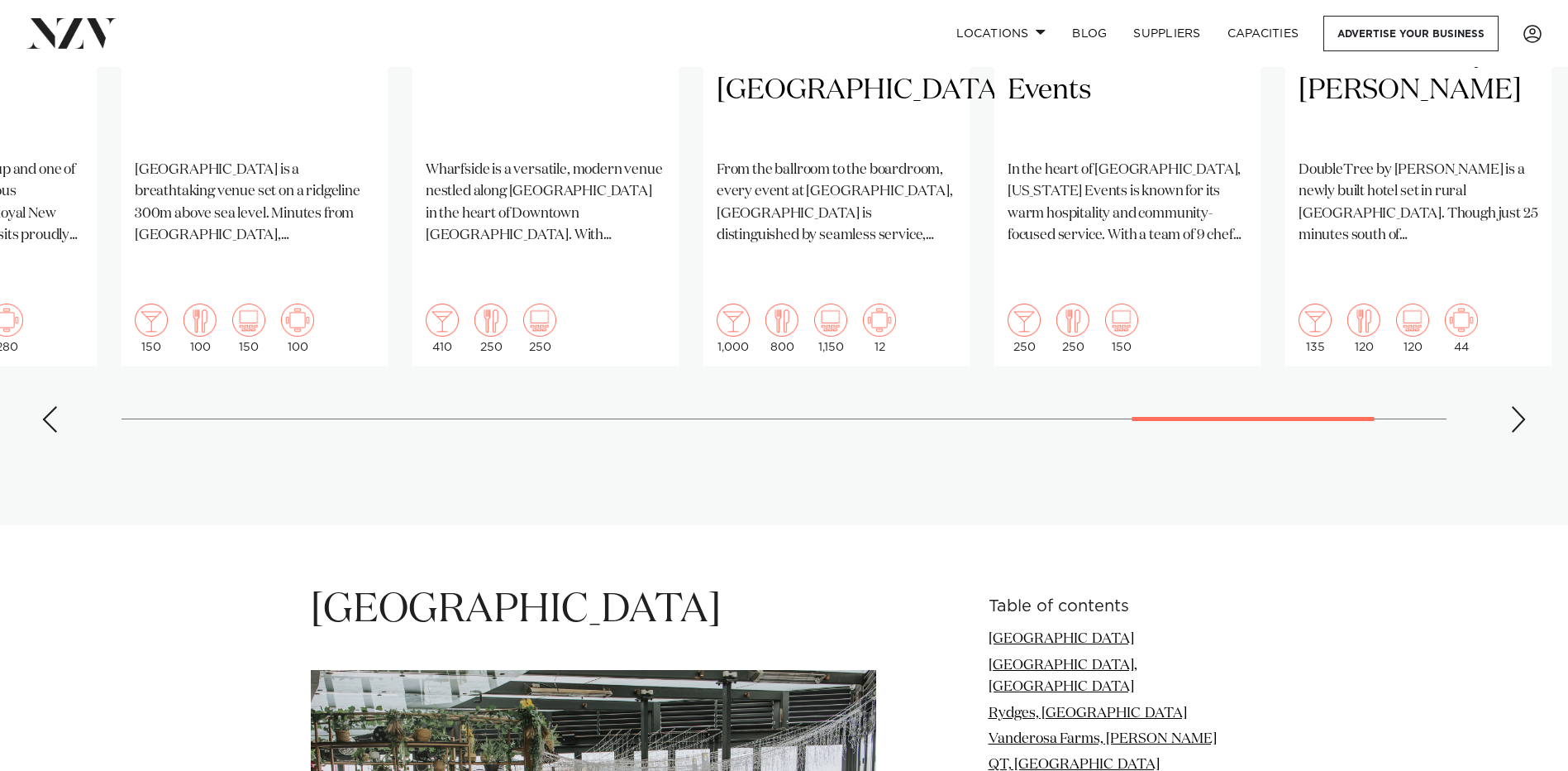
click at [1518, 407] on div "Next slide" at bounding box center [1519, 419] width 17 height 26
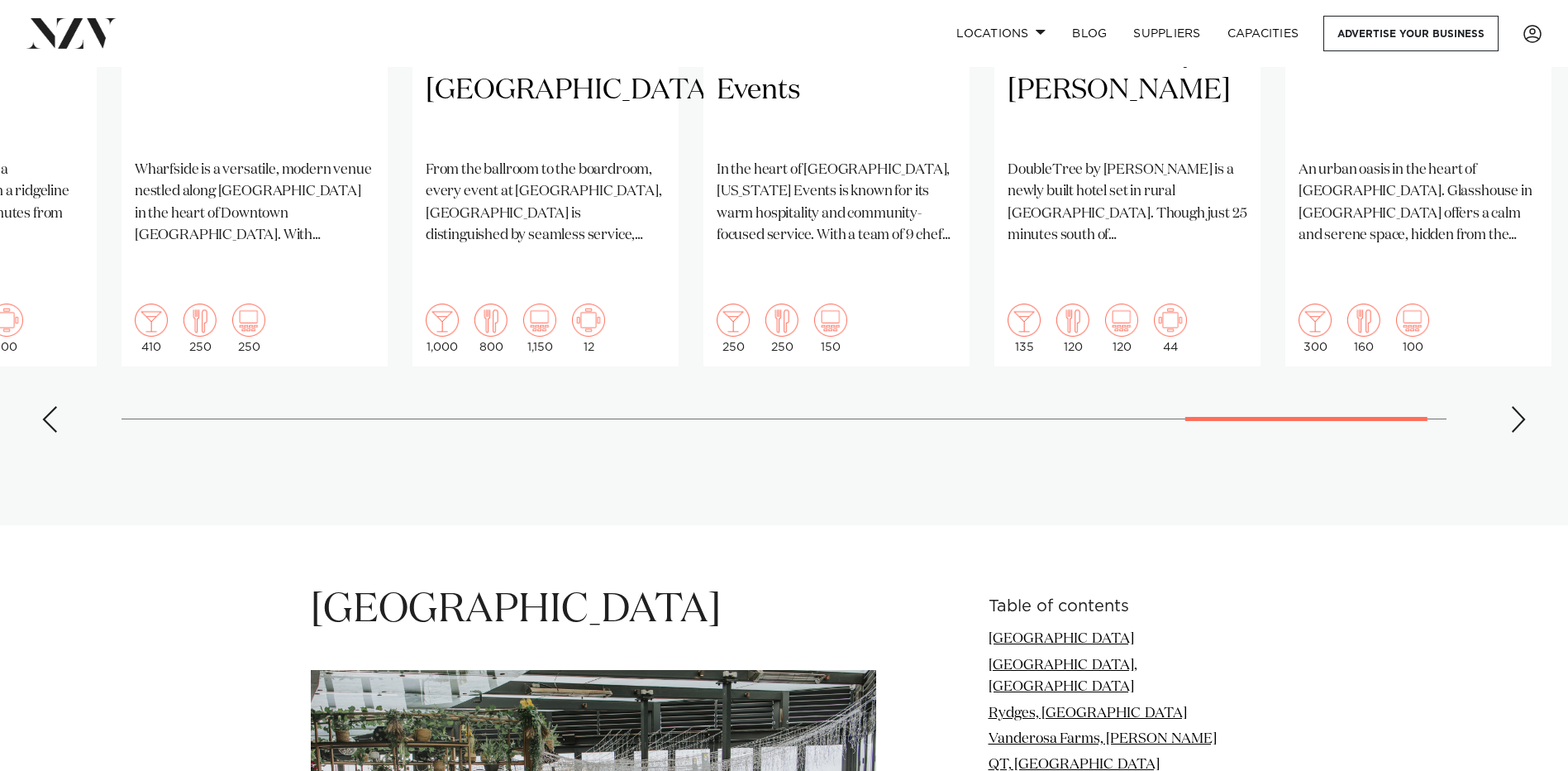
click at [1525, 407] on div "Next slide" at bounding box center [1519, 419] width 17 height 26
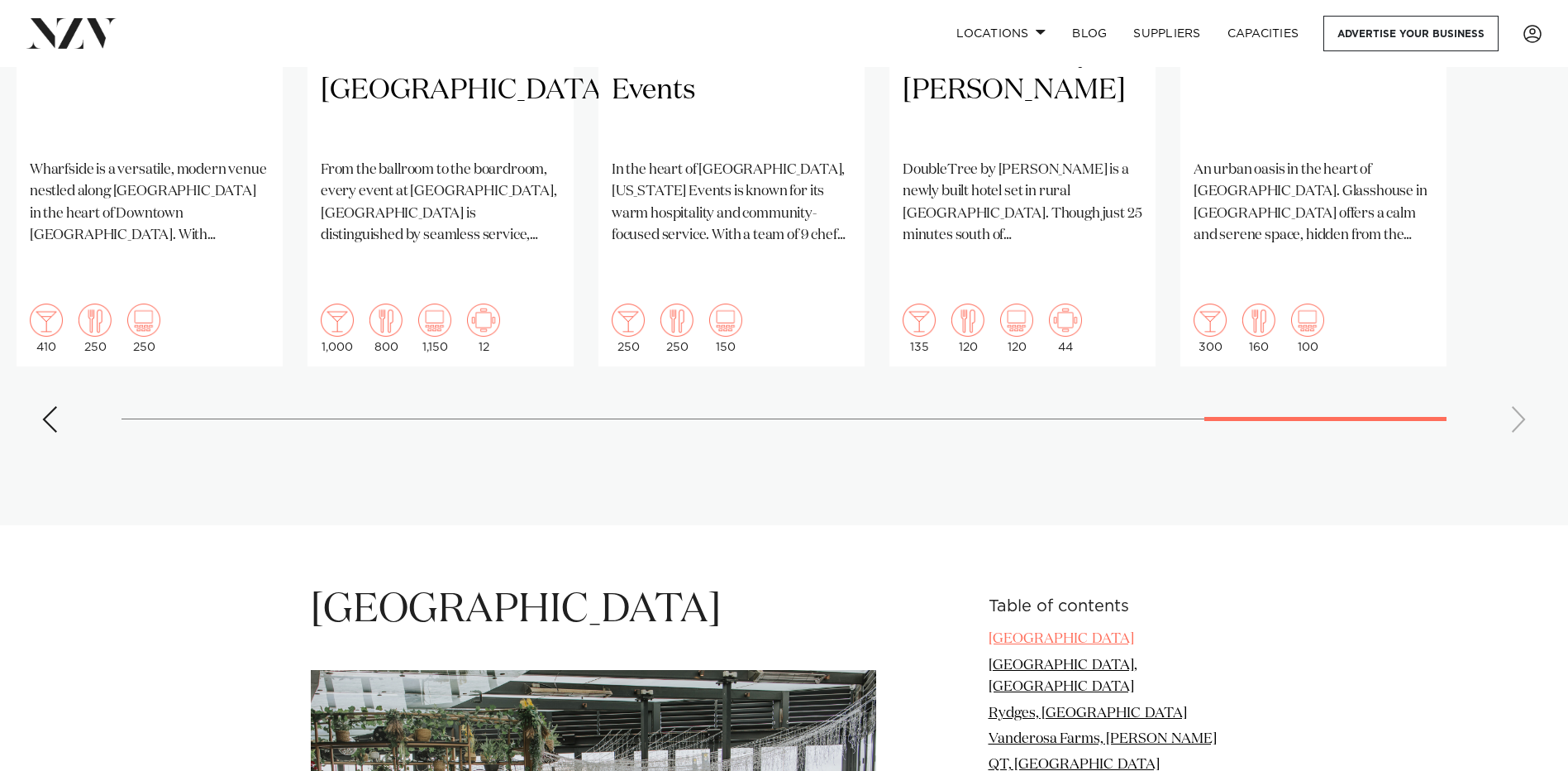
click at [1023, 632] on link "Wharfside Event Centre" at bounding box center [1061, 639] width 146 height 14
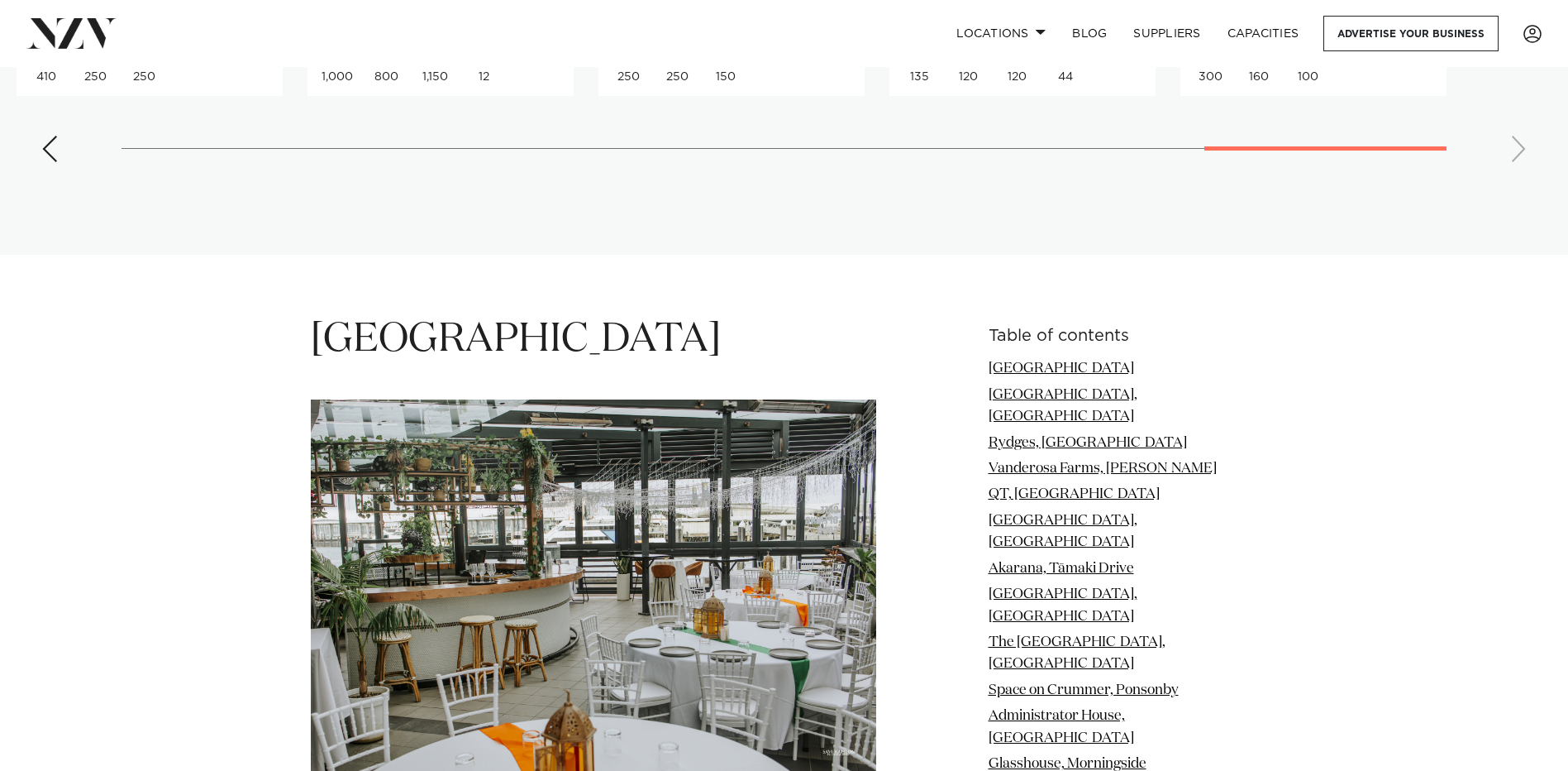
scroll to position [2031, 0]
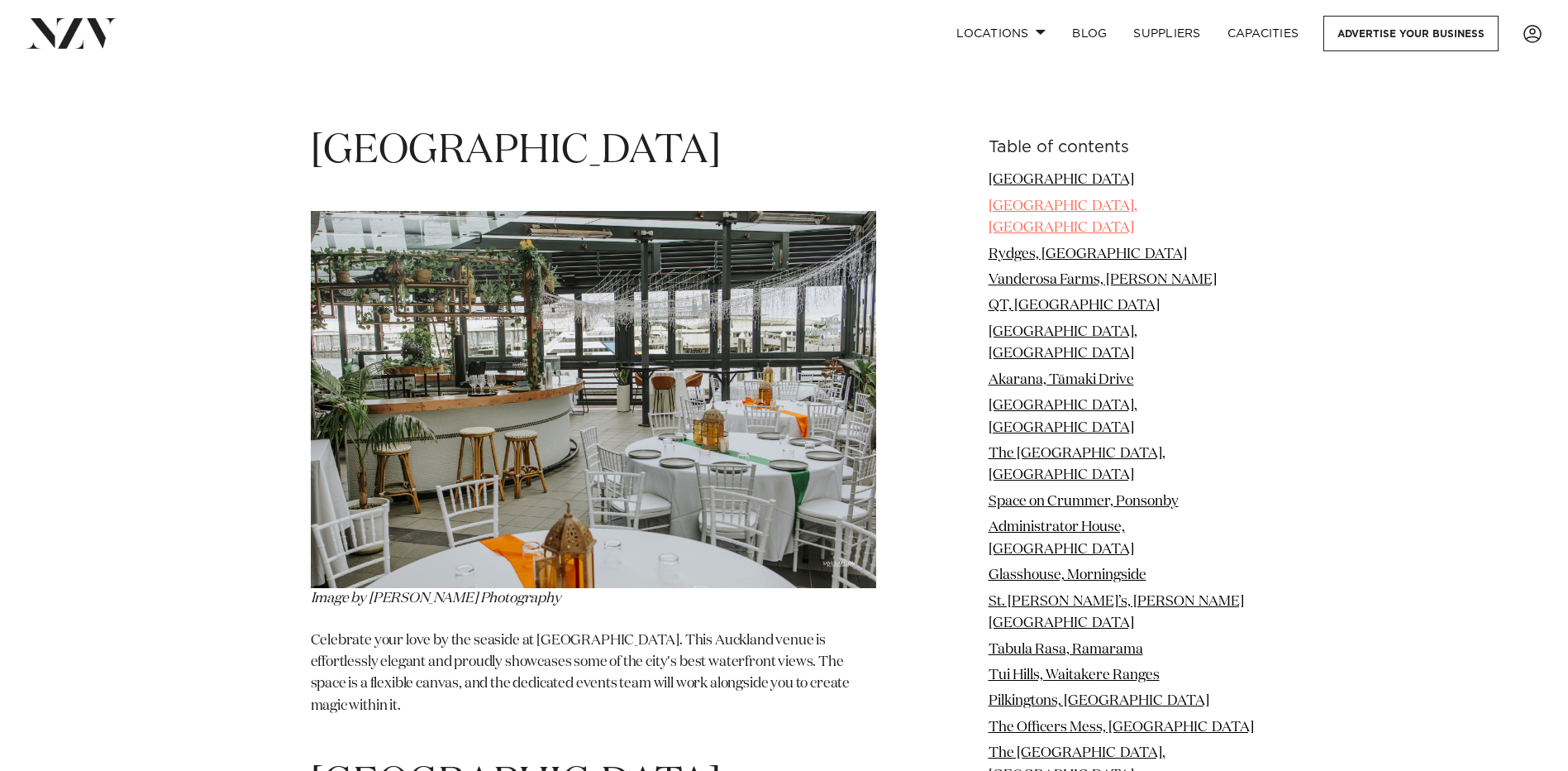
click at [1048, 199] on link "Lone Pine Estate, Auckland" at bounding box center [1062, 217] width 149 height 35
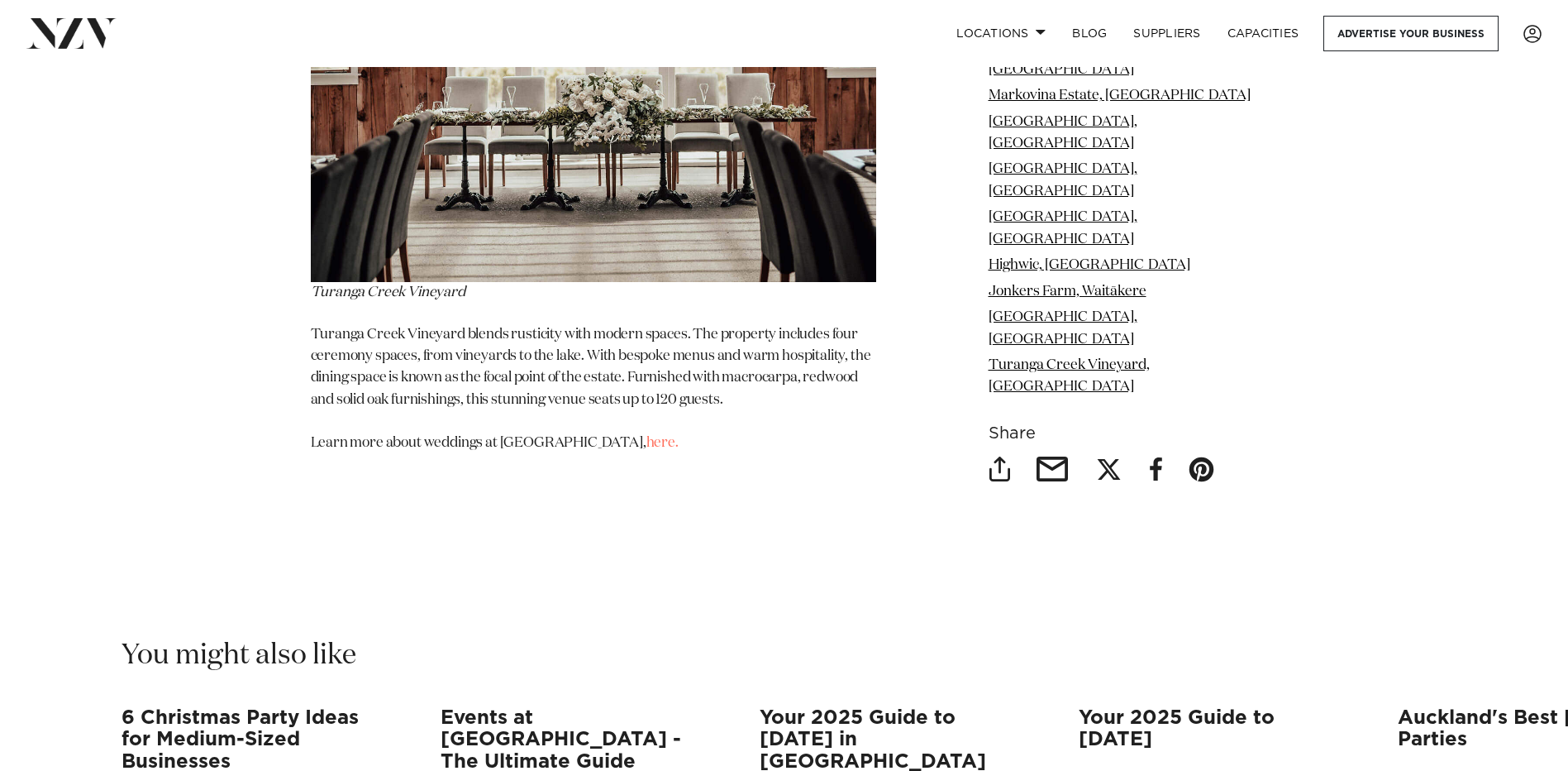
scroll to position [28360, 0]
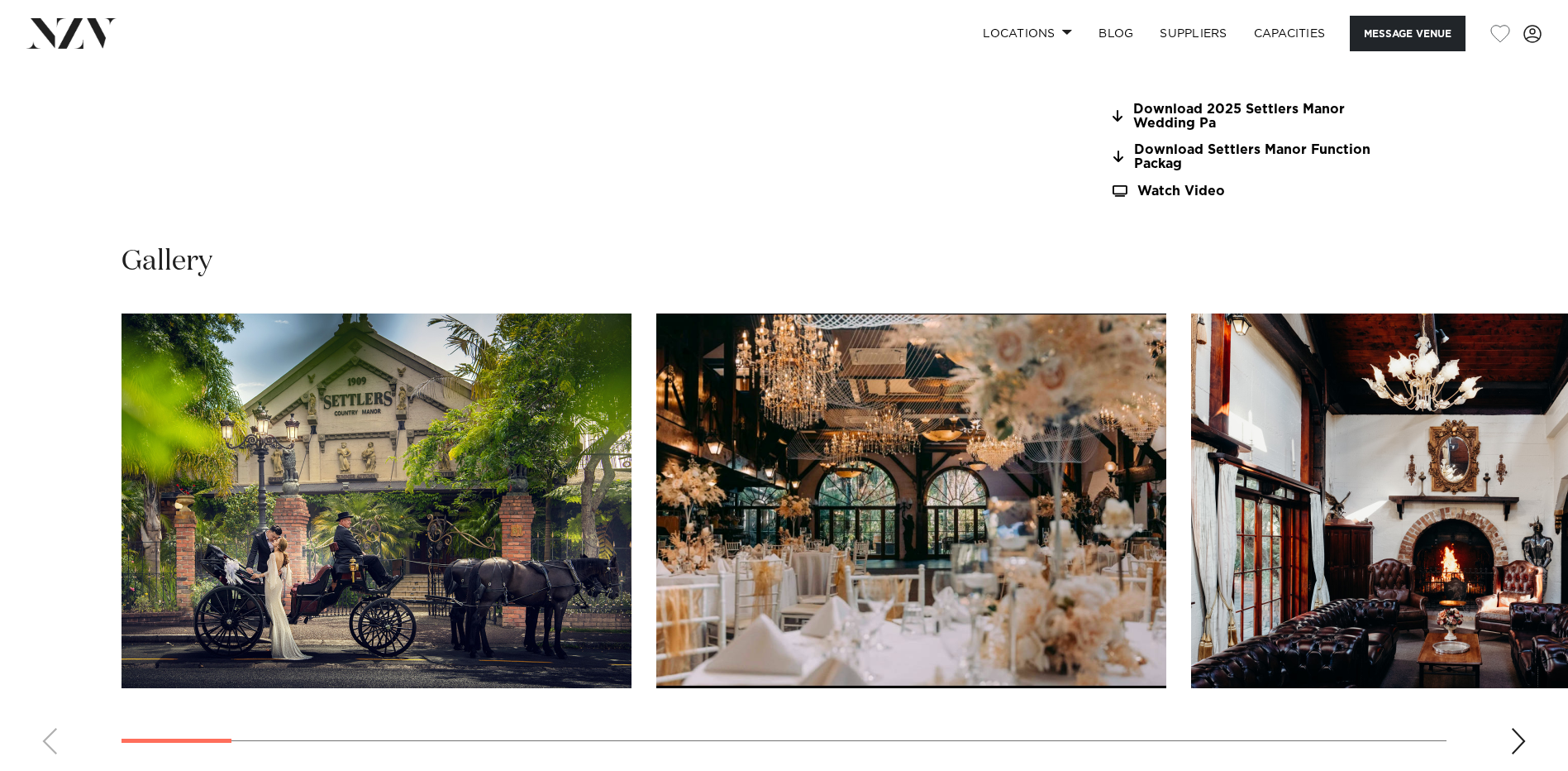
scroll to position [2096, 0]
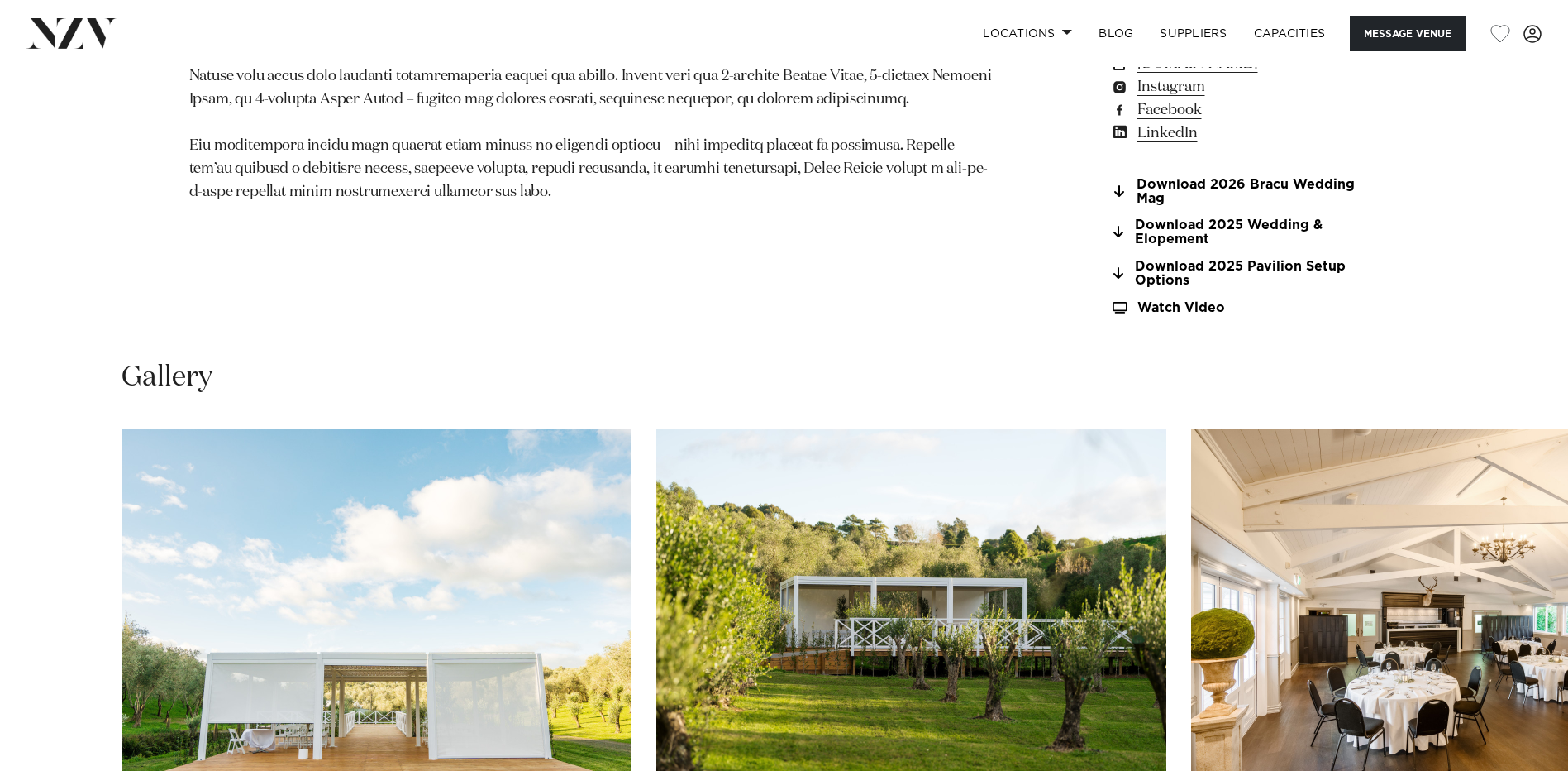
scroll to position [2096, 0]
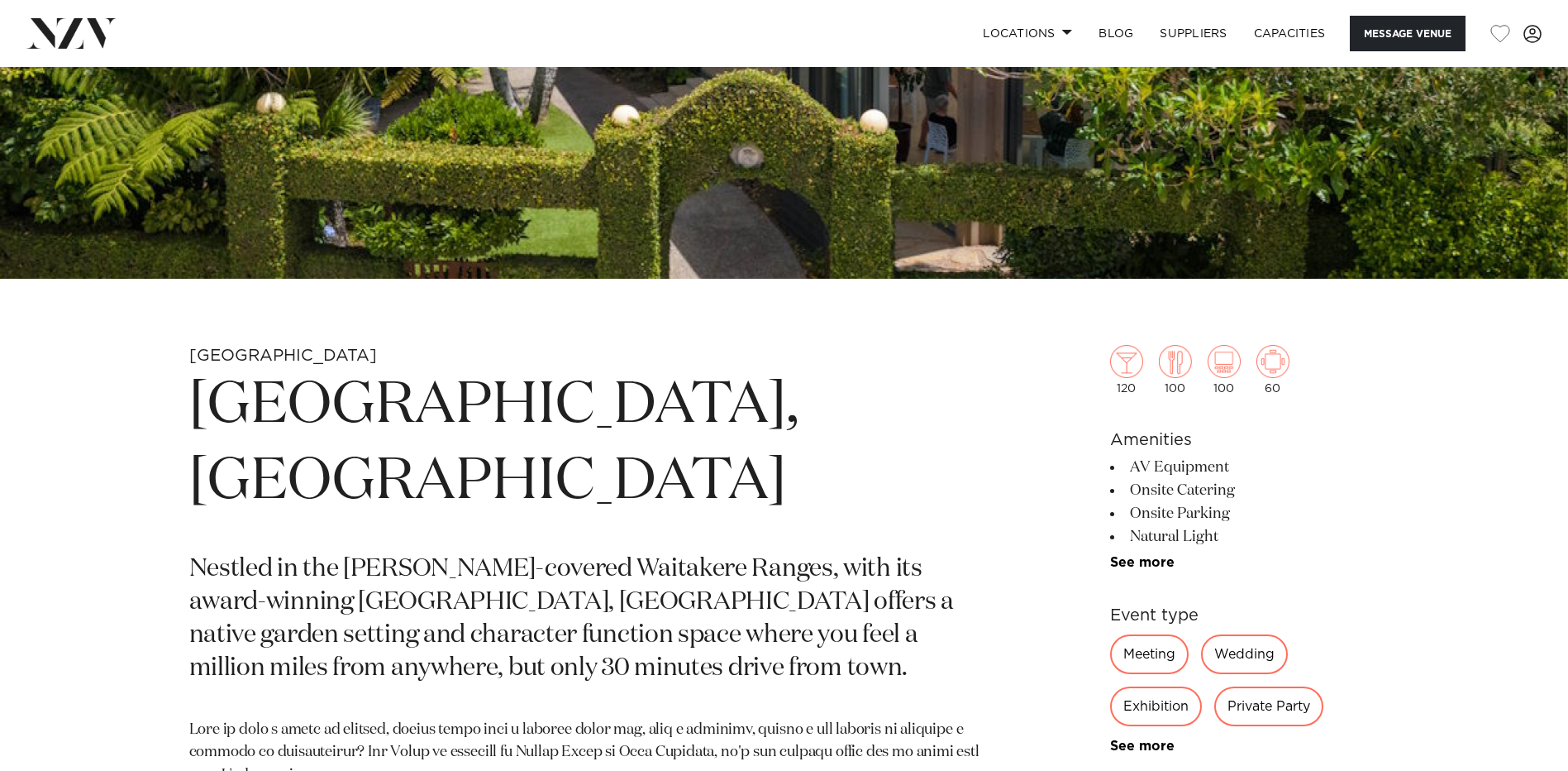
scroll to position [1048, 0]
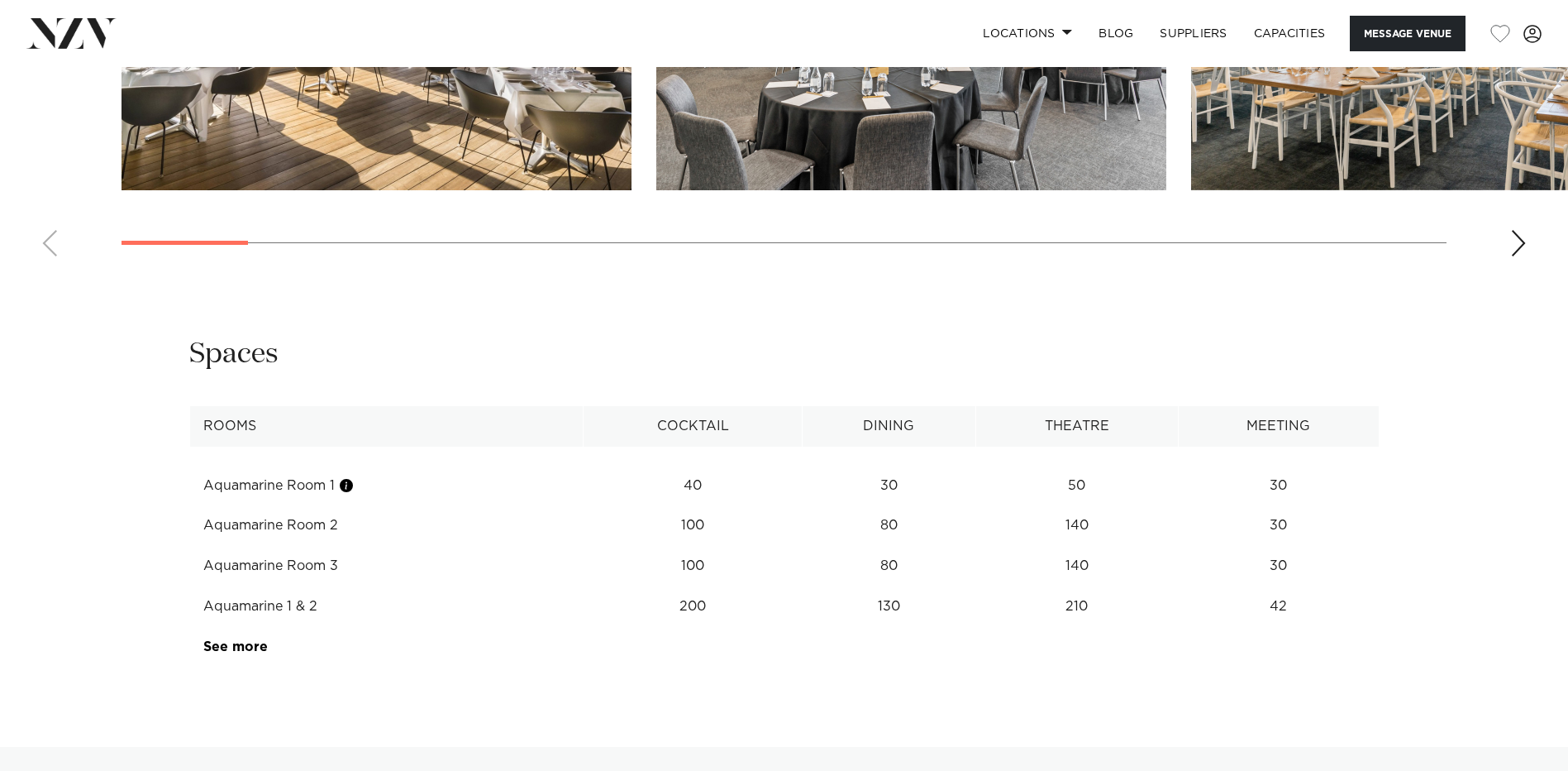
scroll to position [1571, 0]
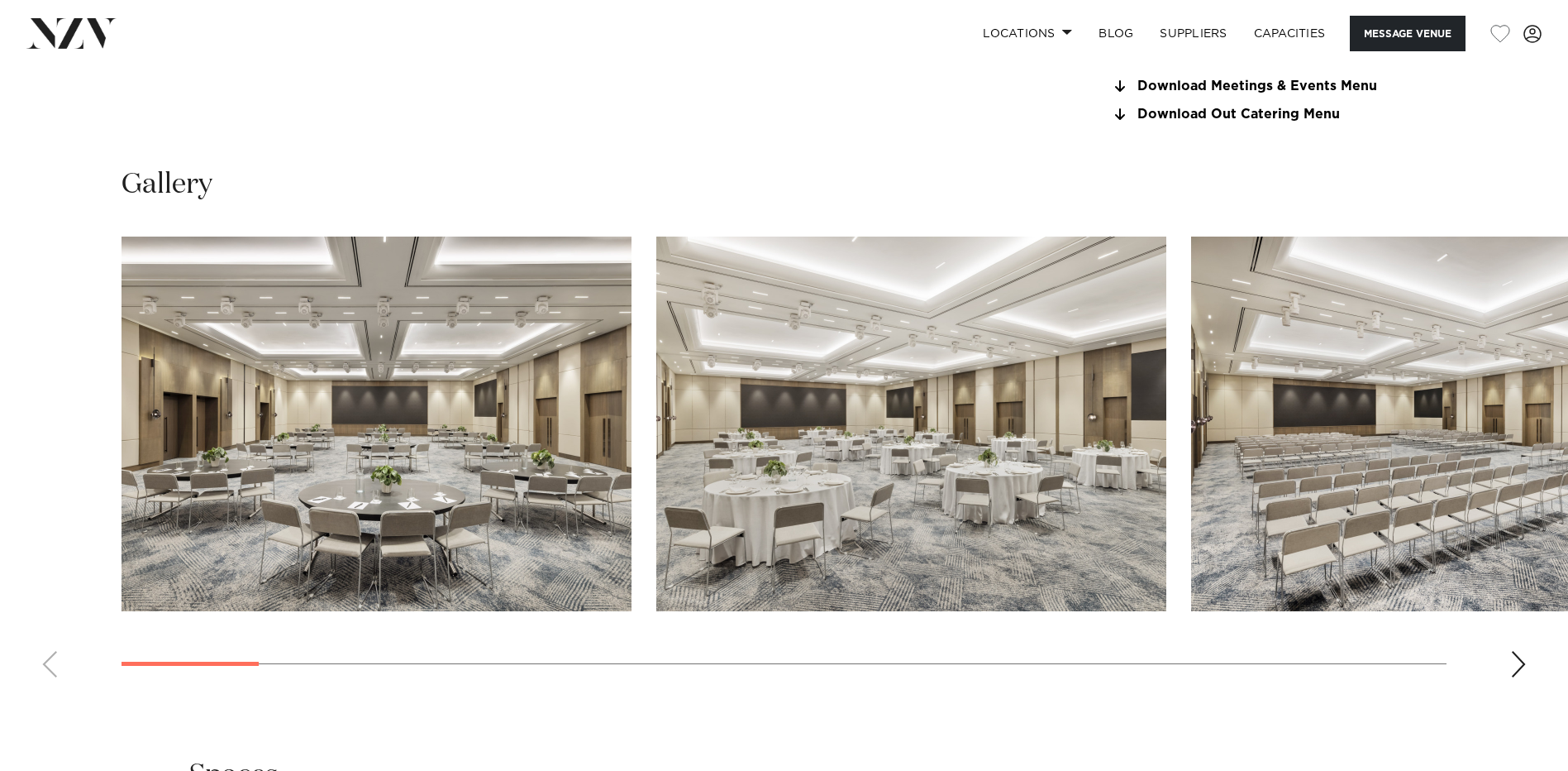
scroll to position [1048, 0]
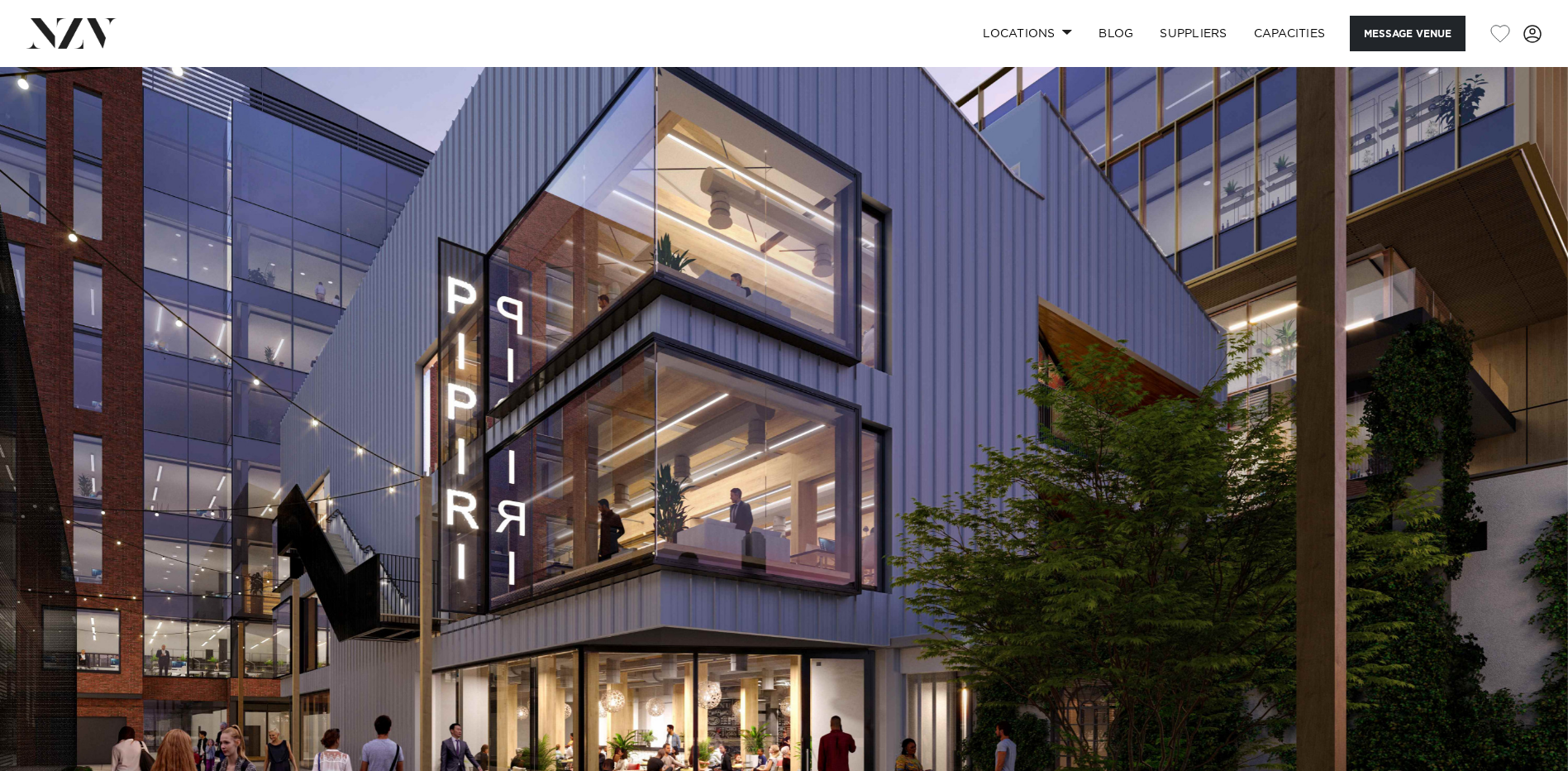
scroll to position [524, 0]
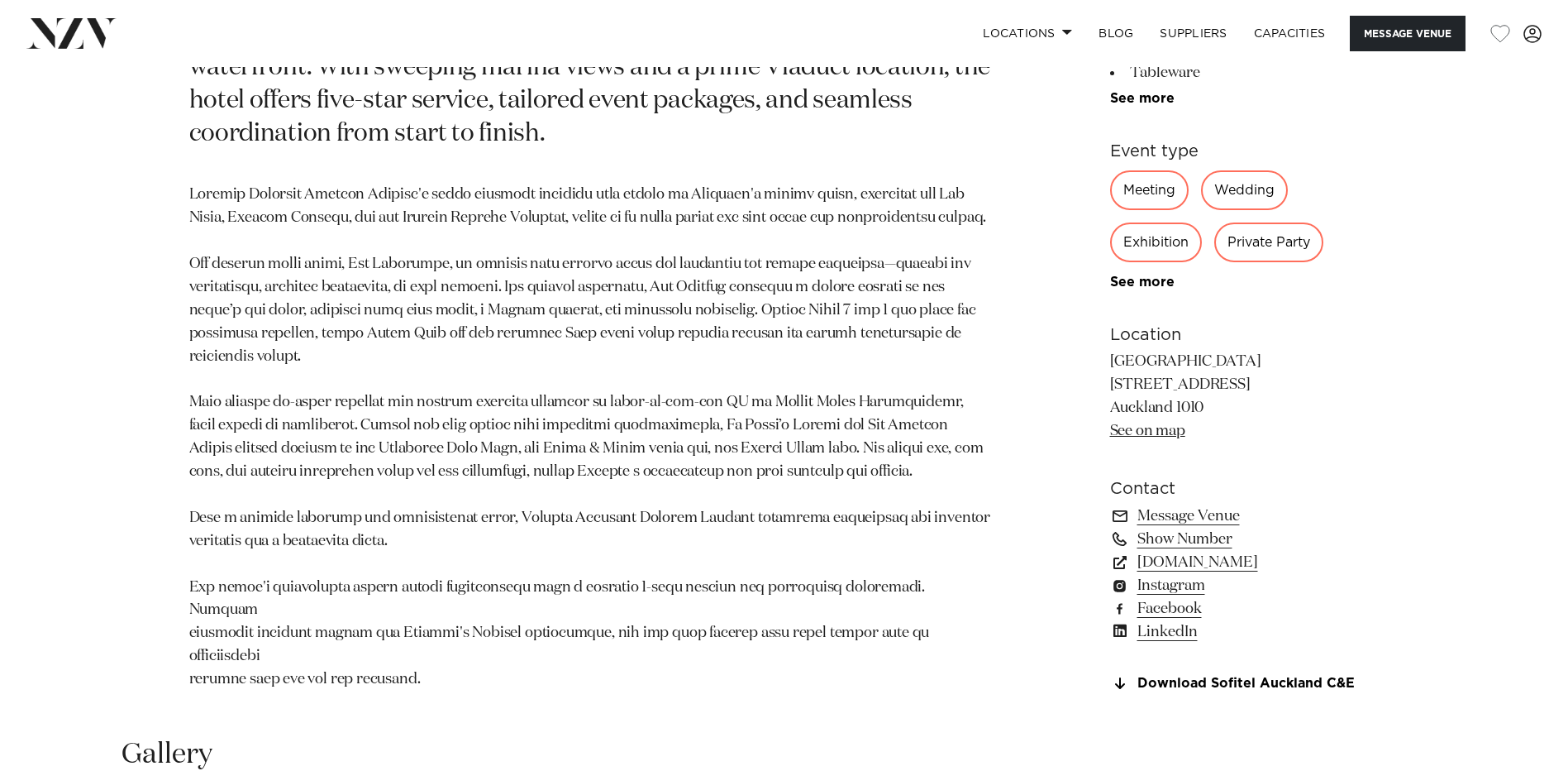
scroll to position [1571, 0]
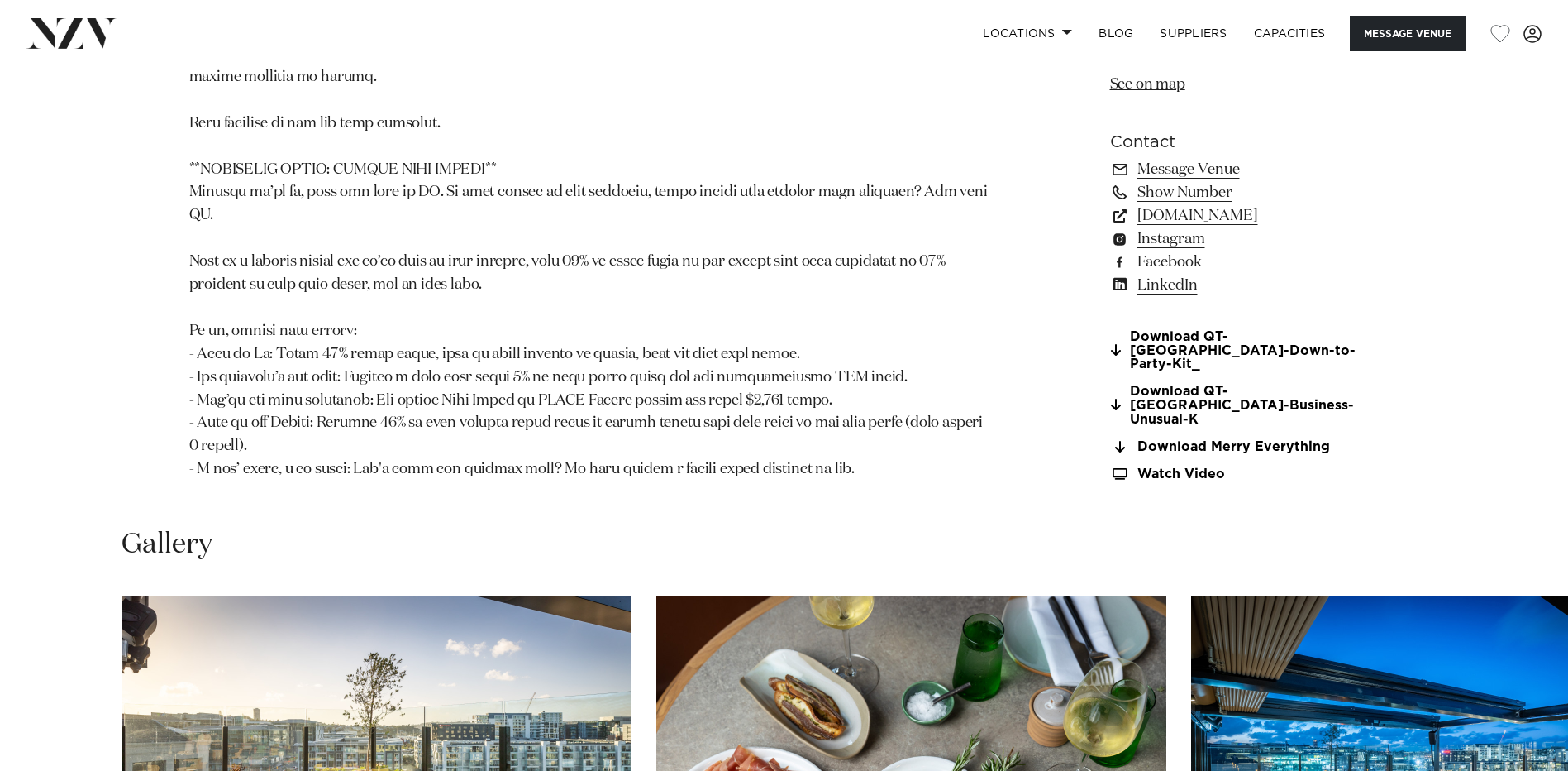
scroll to position [2096, 0]
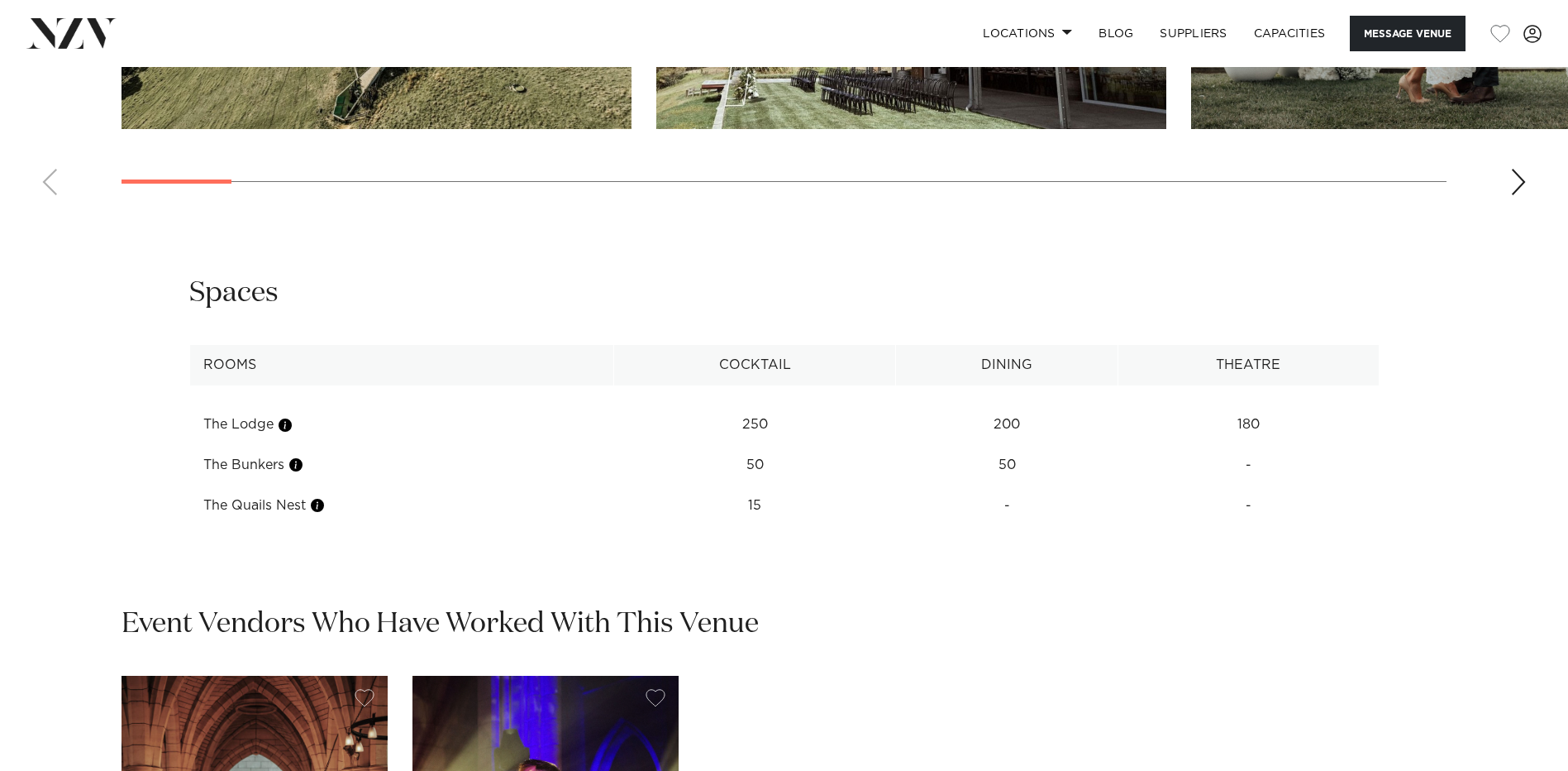
scroll to position [2620, 0]
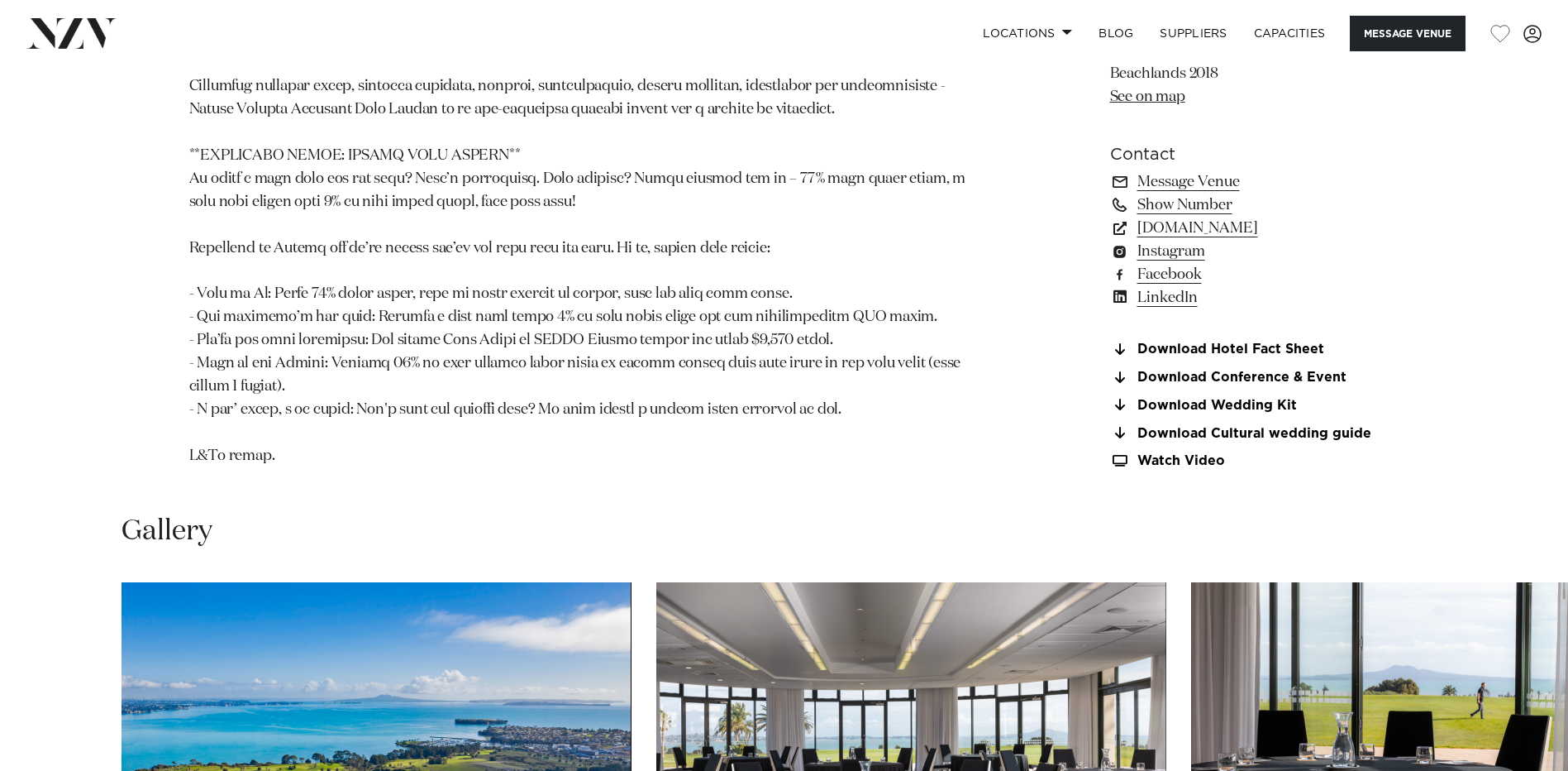
scroll to position [2096, 0]
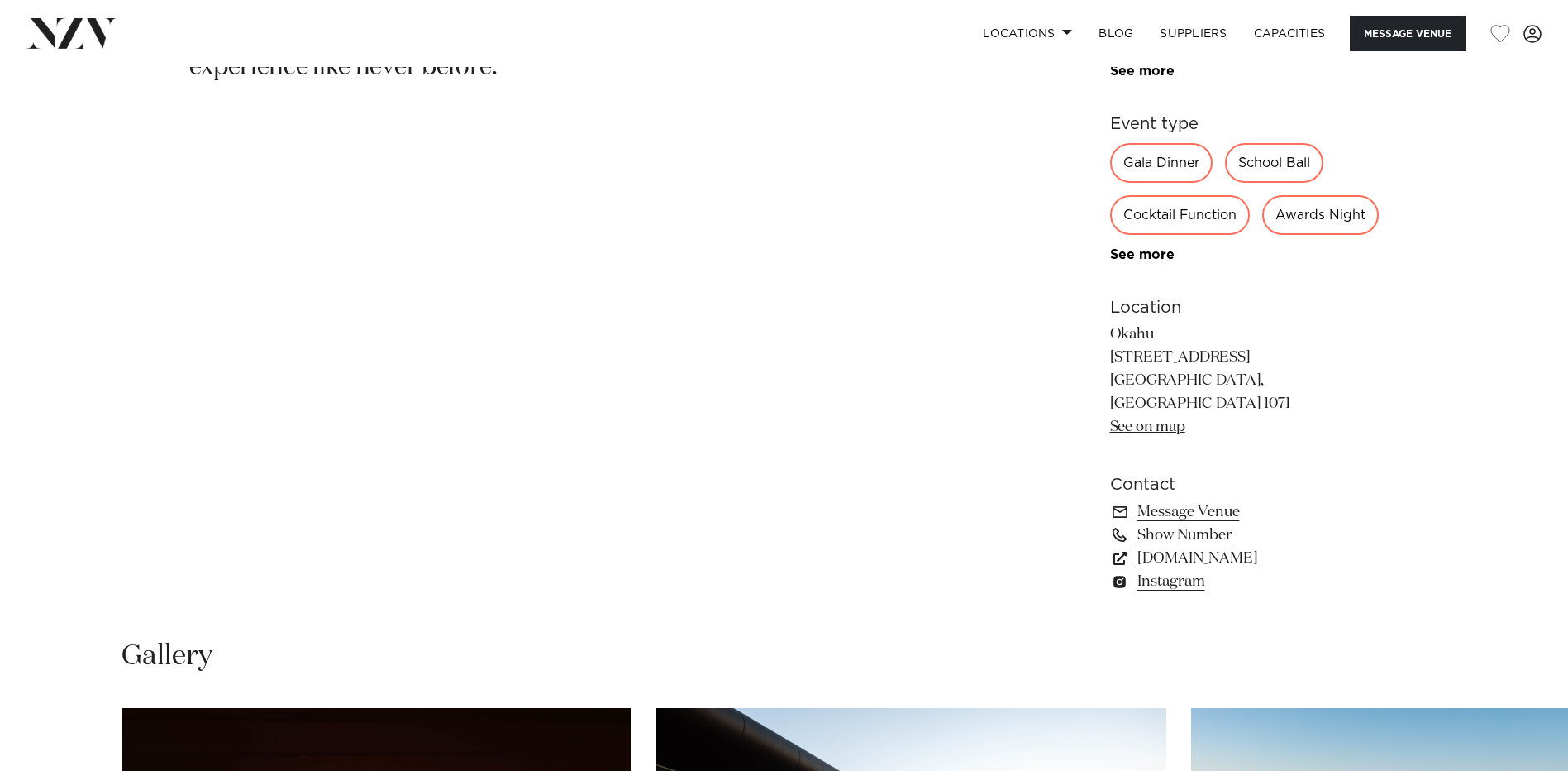
scroll to position [1571, 0]
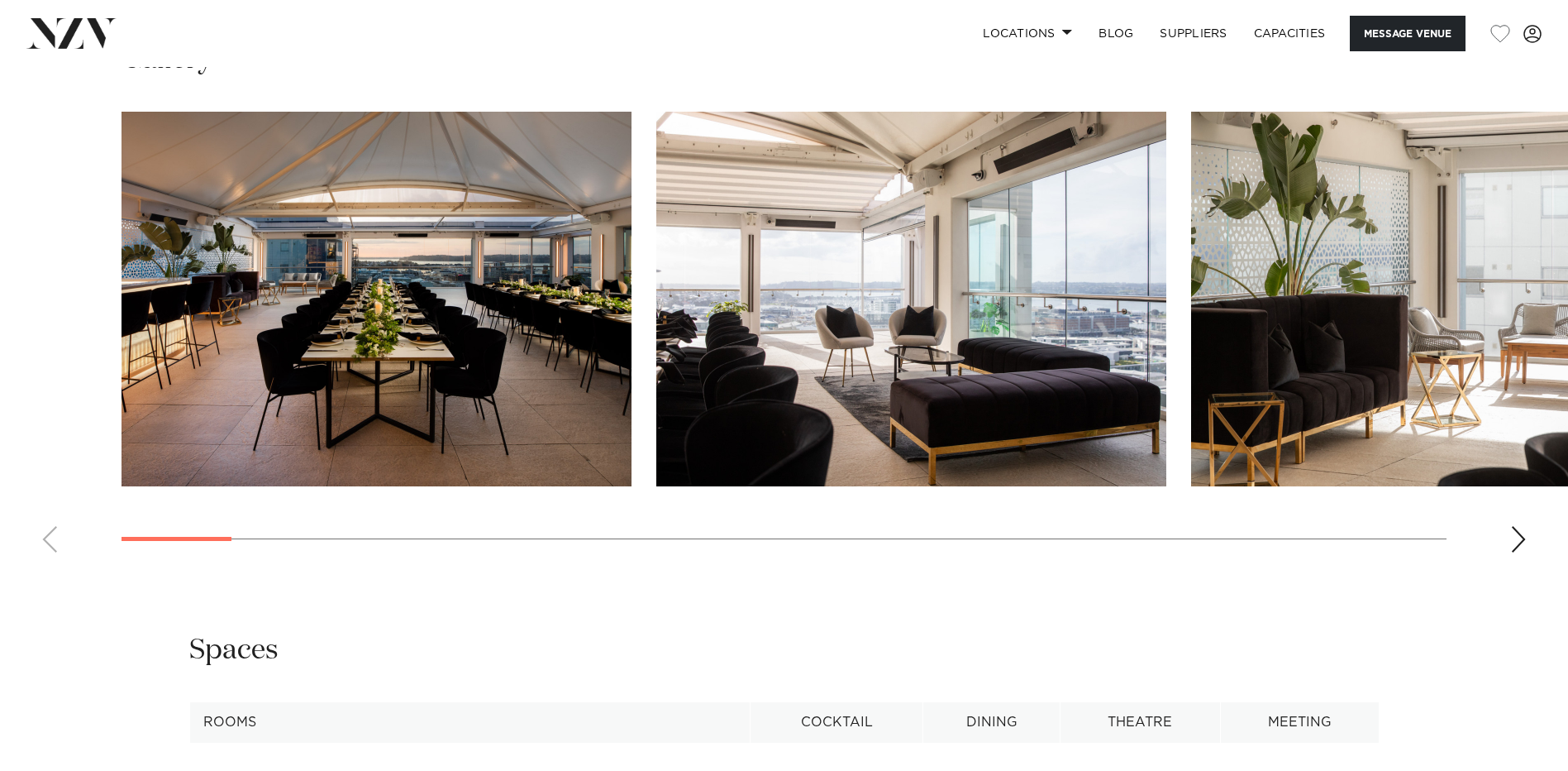
scroll to position [2620, 0]
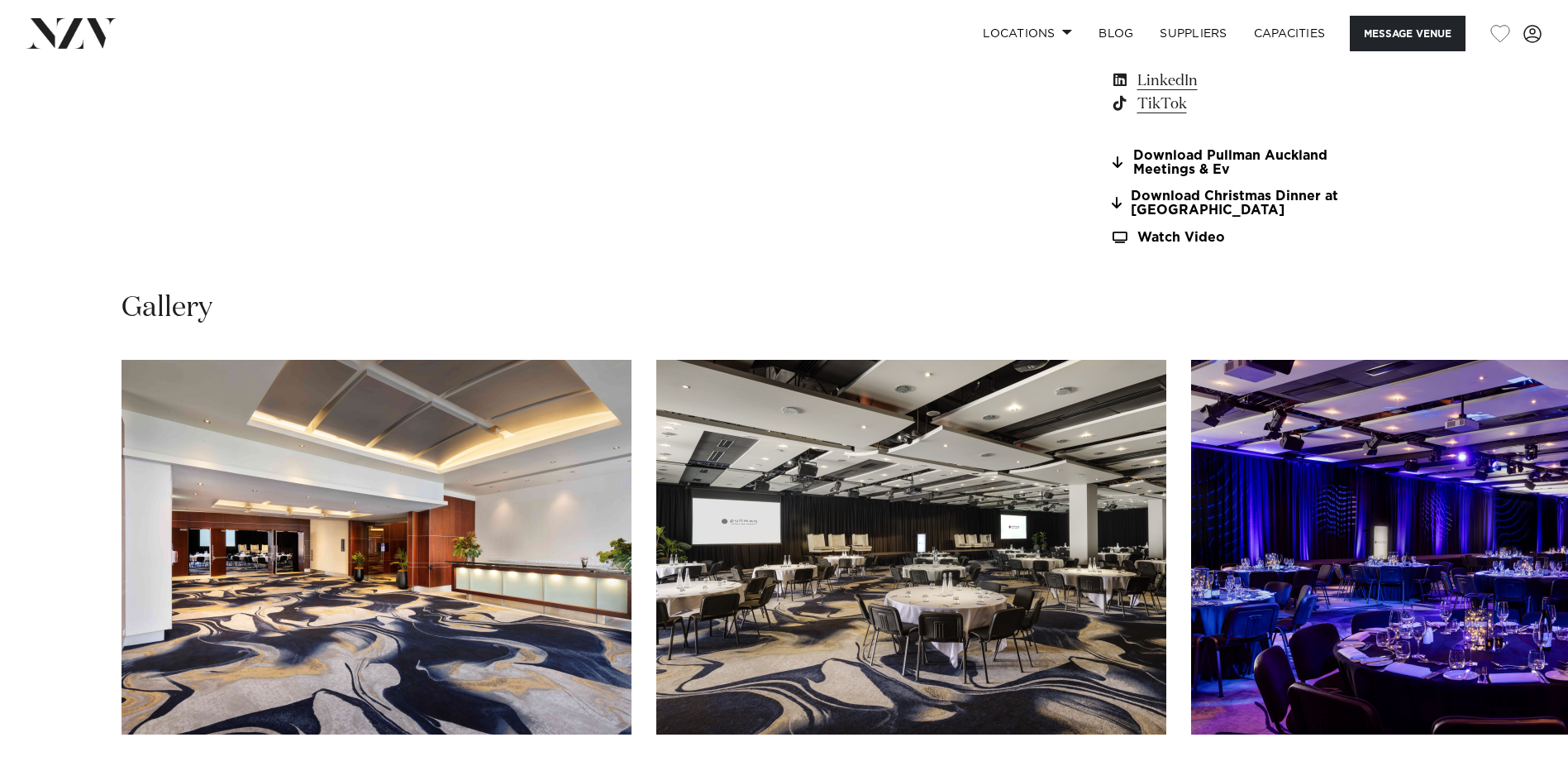
scroll to position [2096, 0]
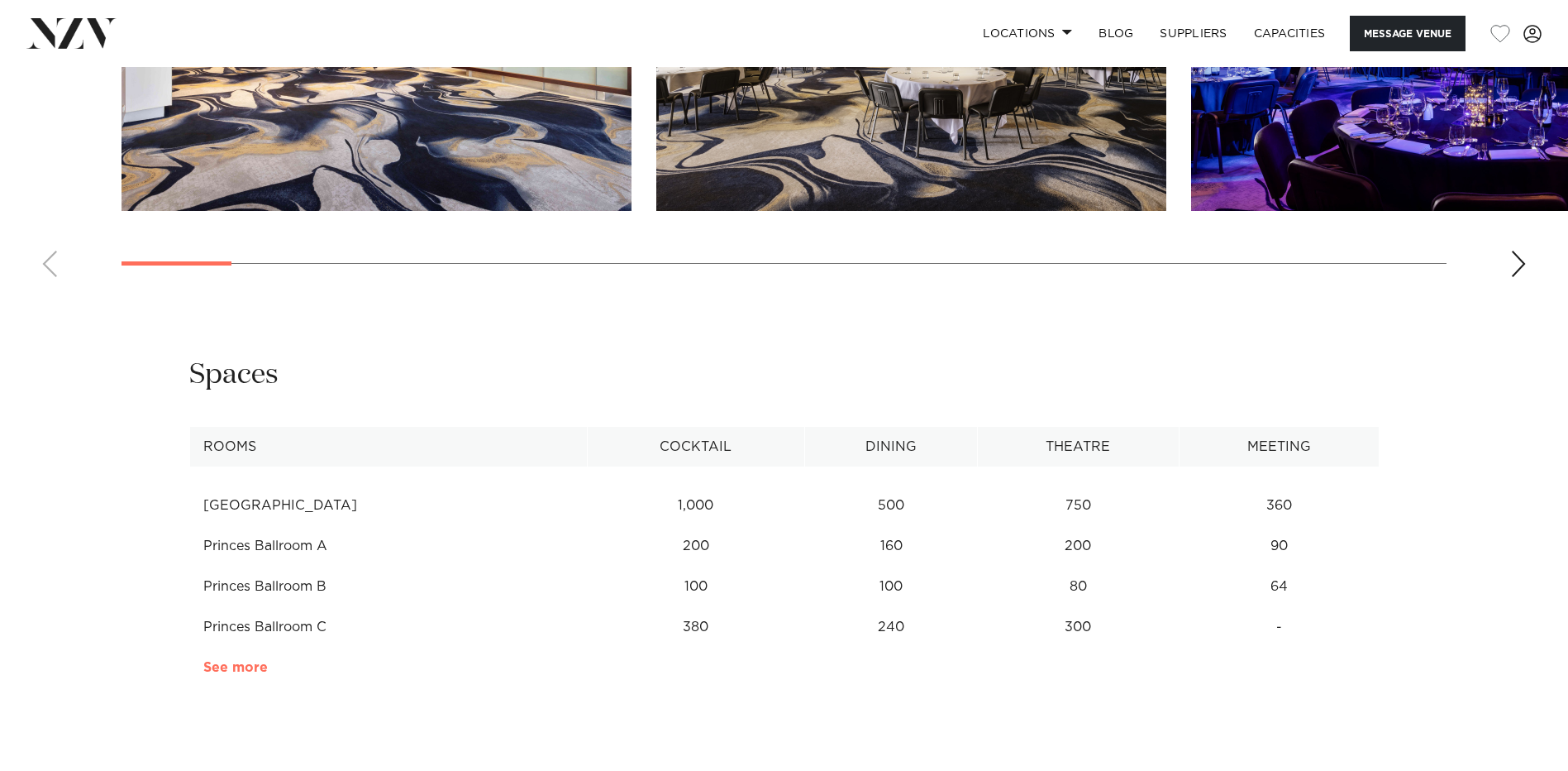
click at [237, 664] on link "See more" at bounding box center [268, 667] width 129 height 13
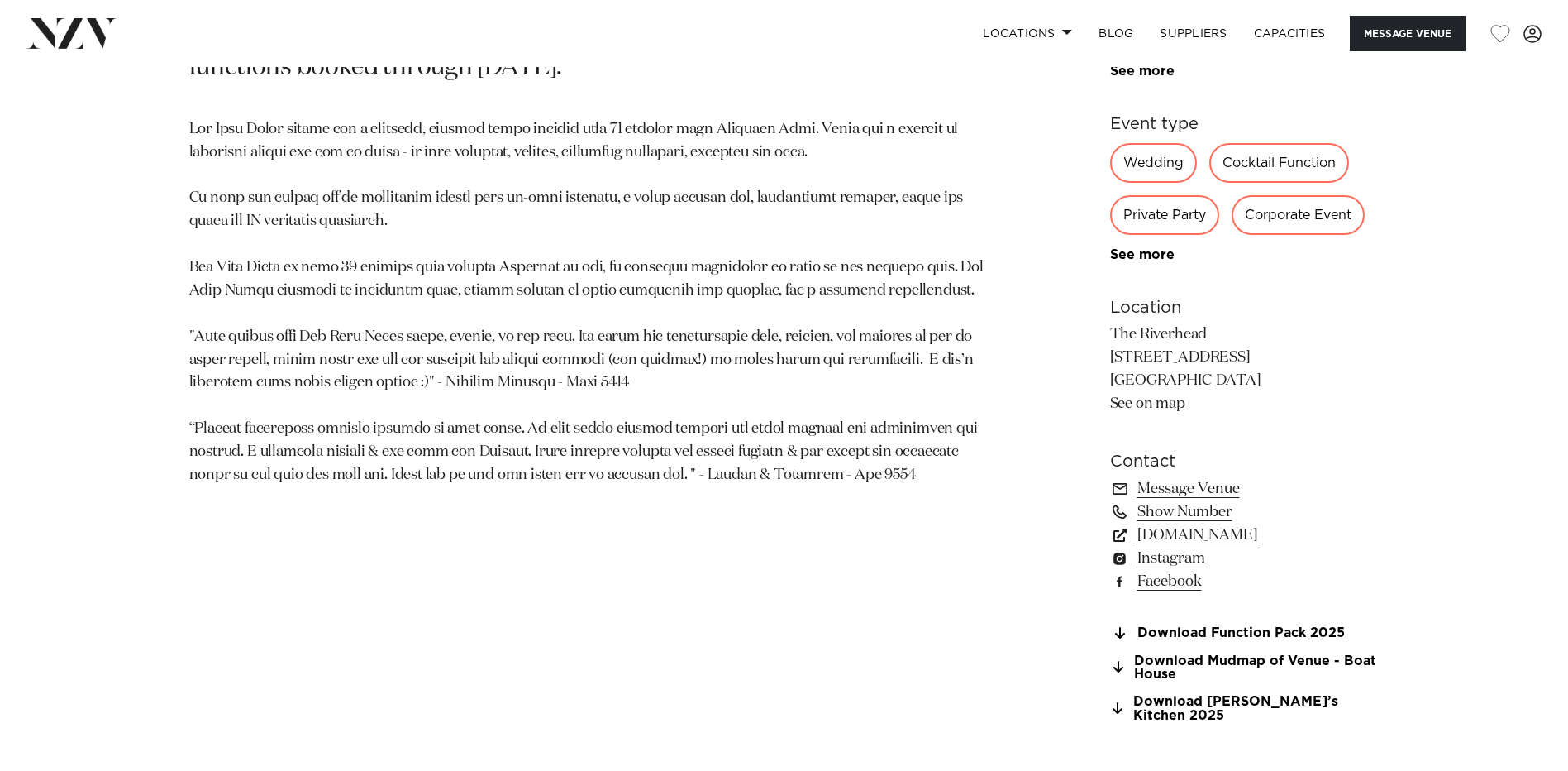
scroll to position [1571, 0]
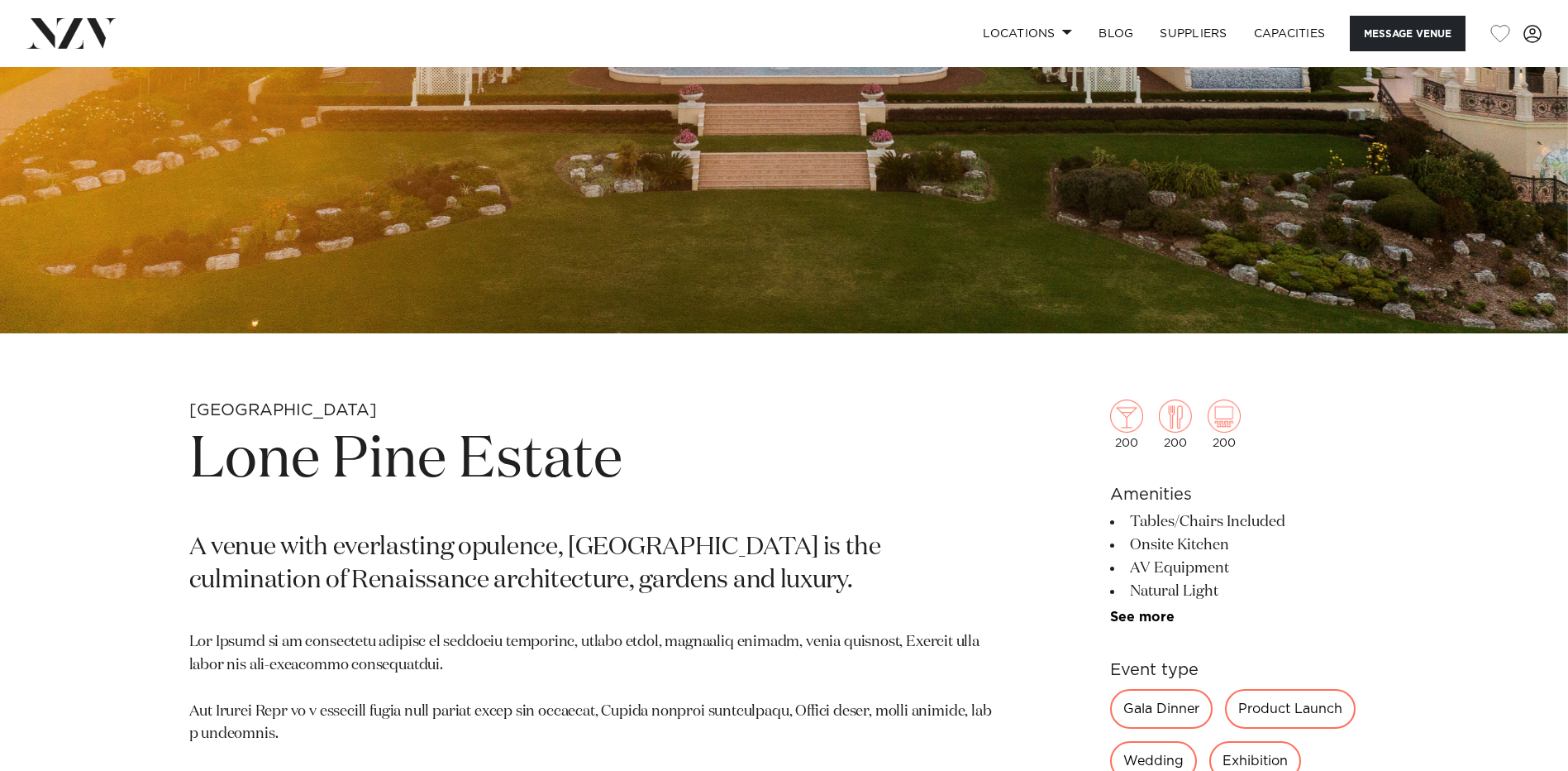
scroll to position [269, 0]
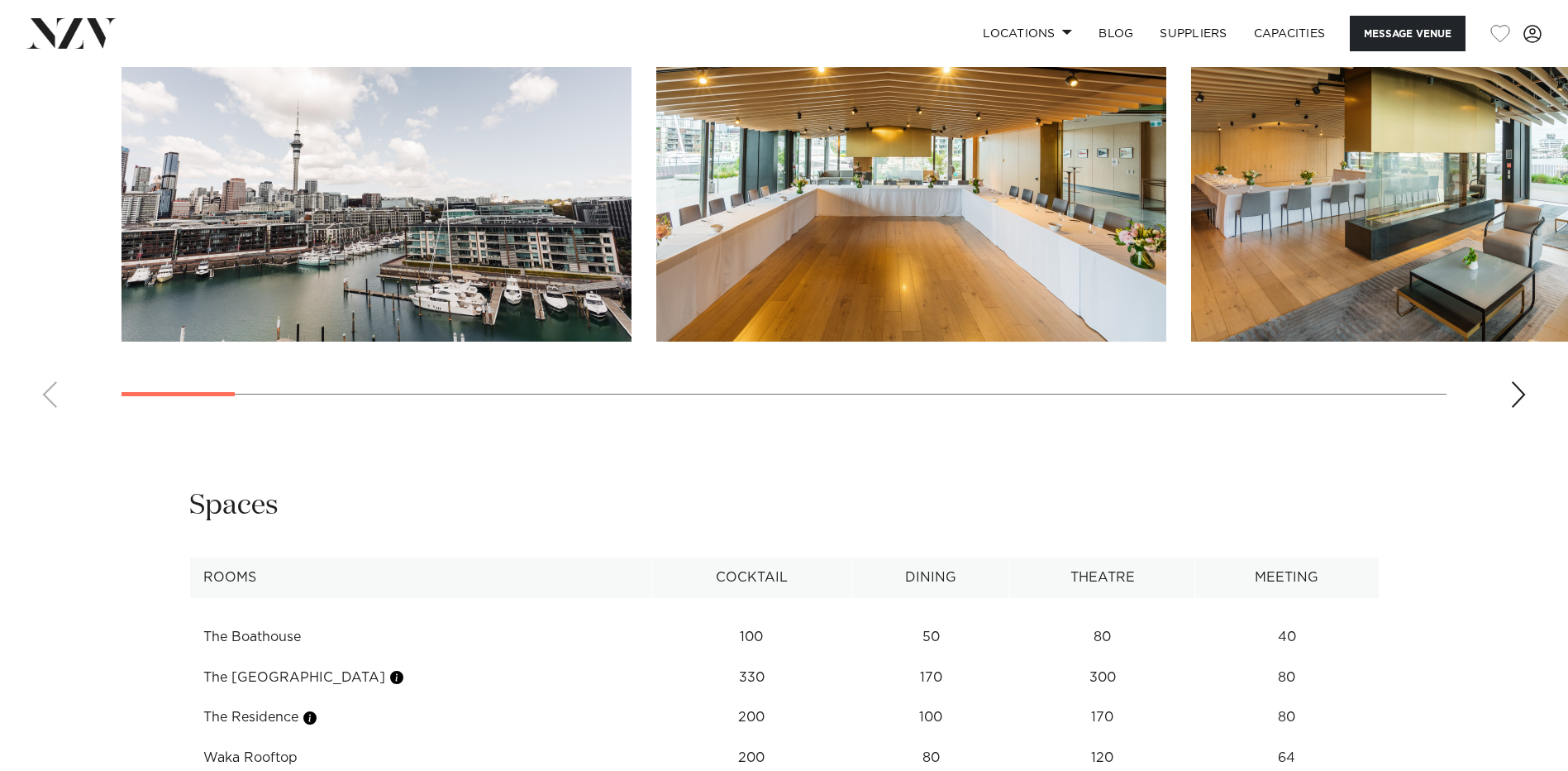
scroll to position [2620, 0]
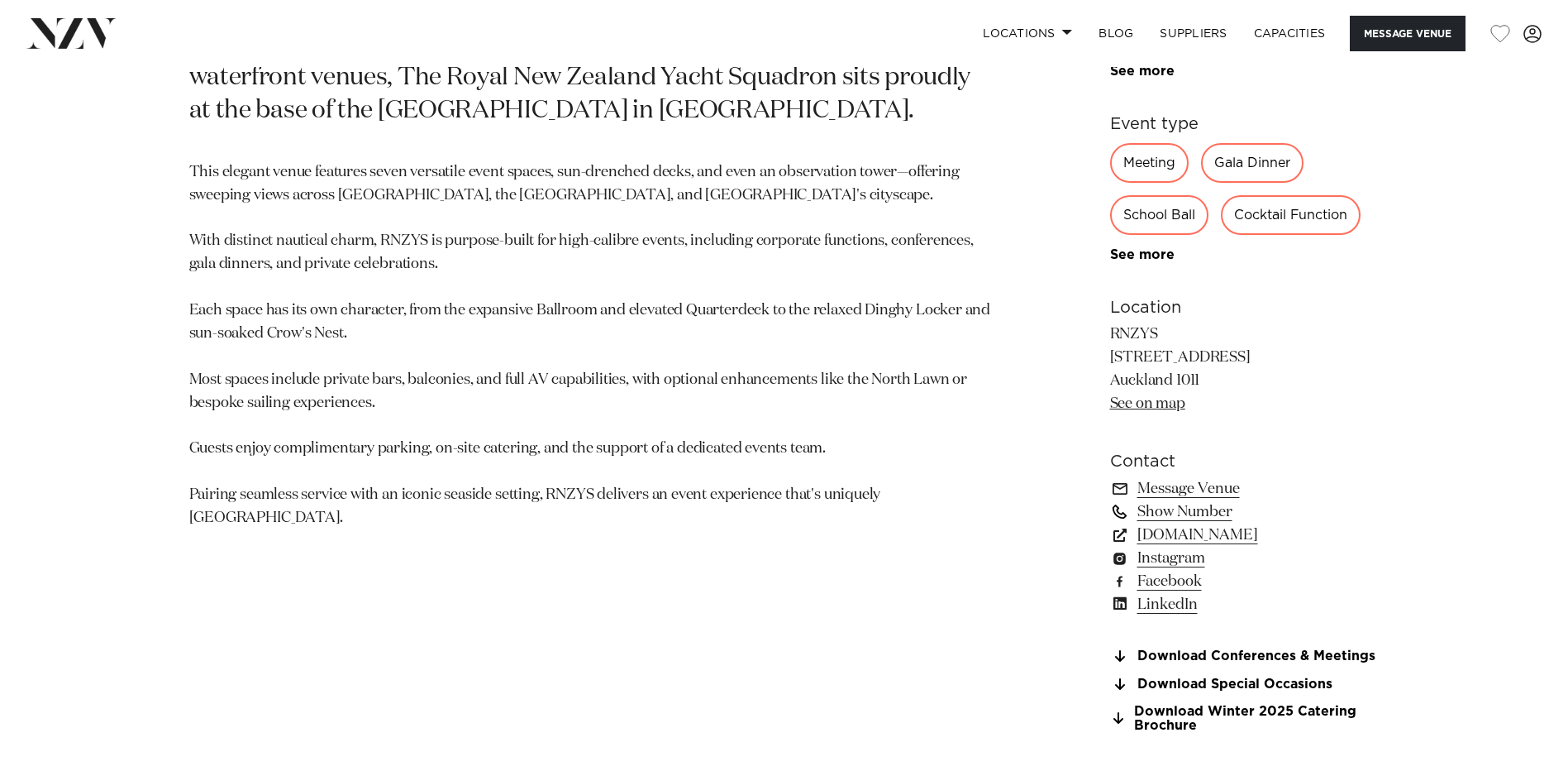
scroll to position [1571, 0]
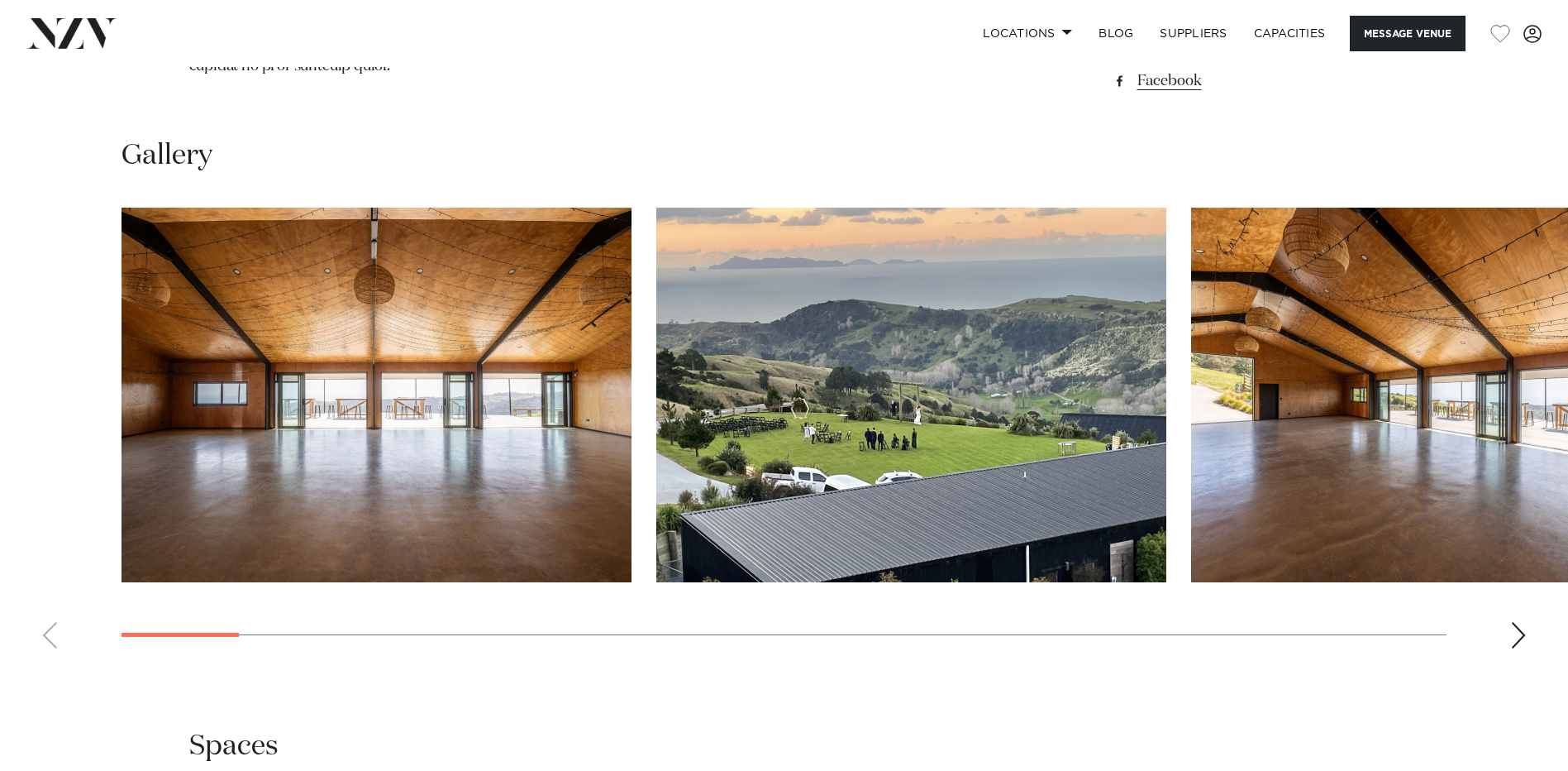
scroll to position [2096, 0]
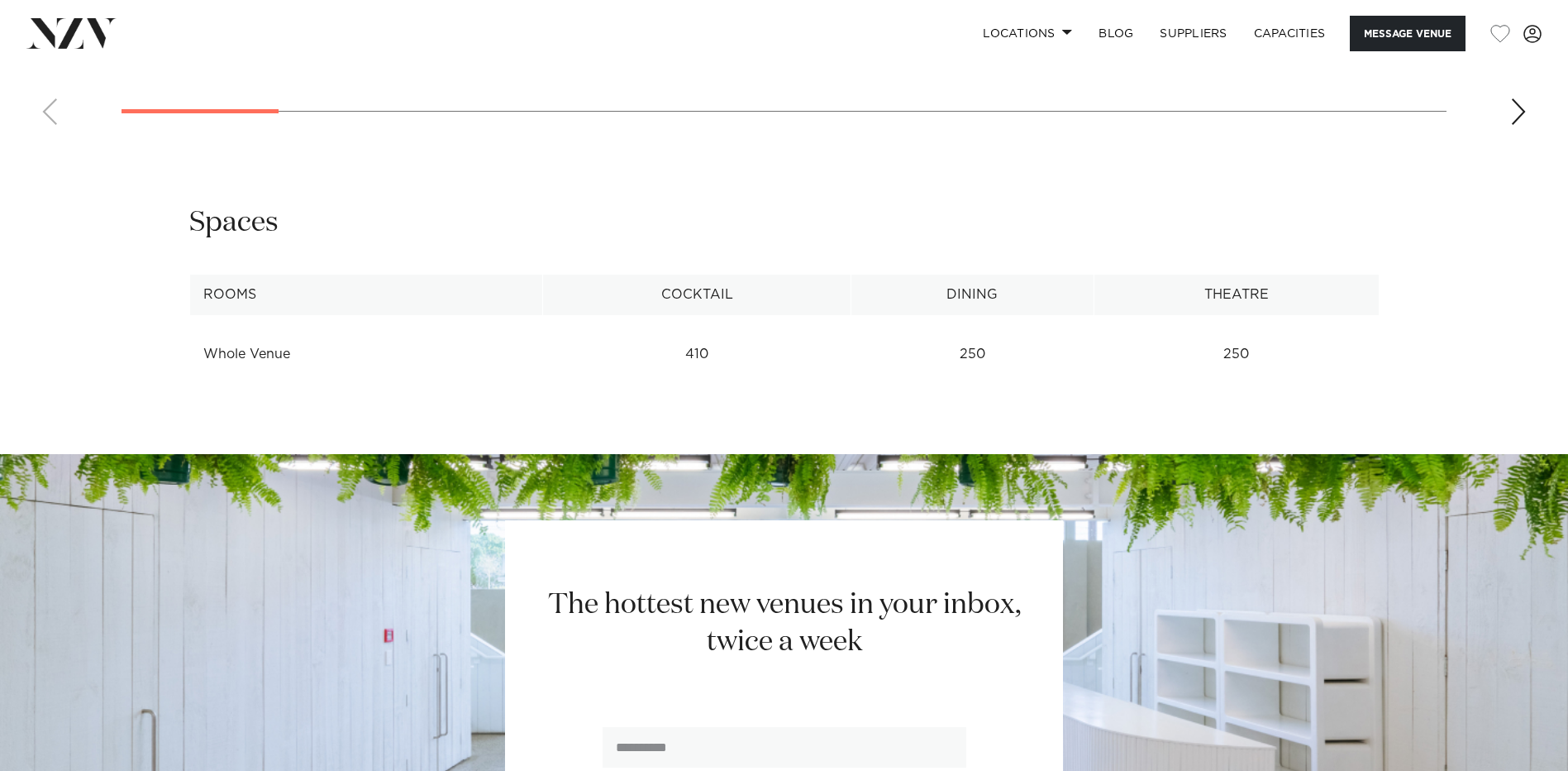
scroll to position [2620, 0]
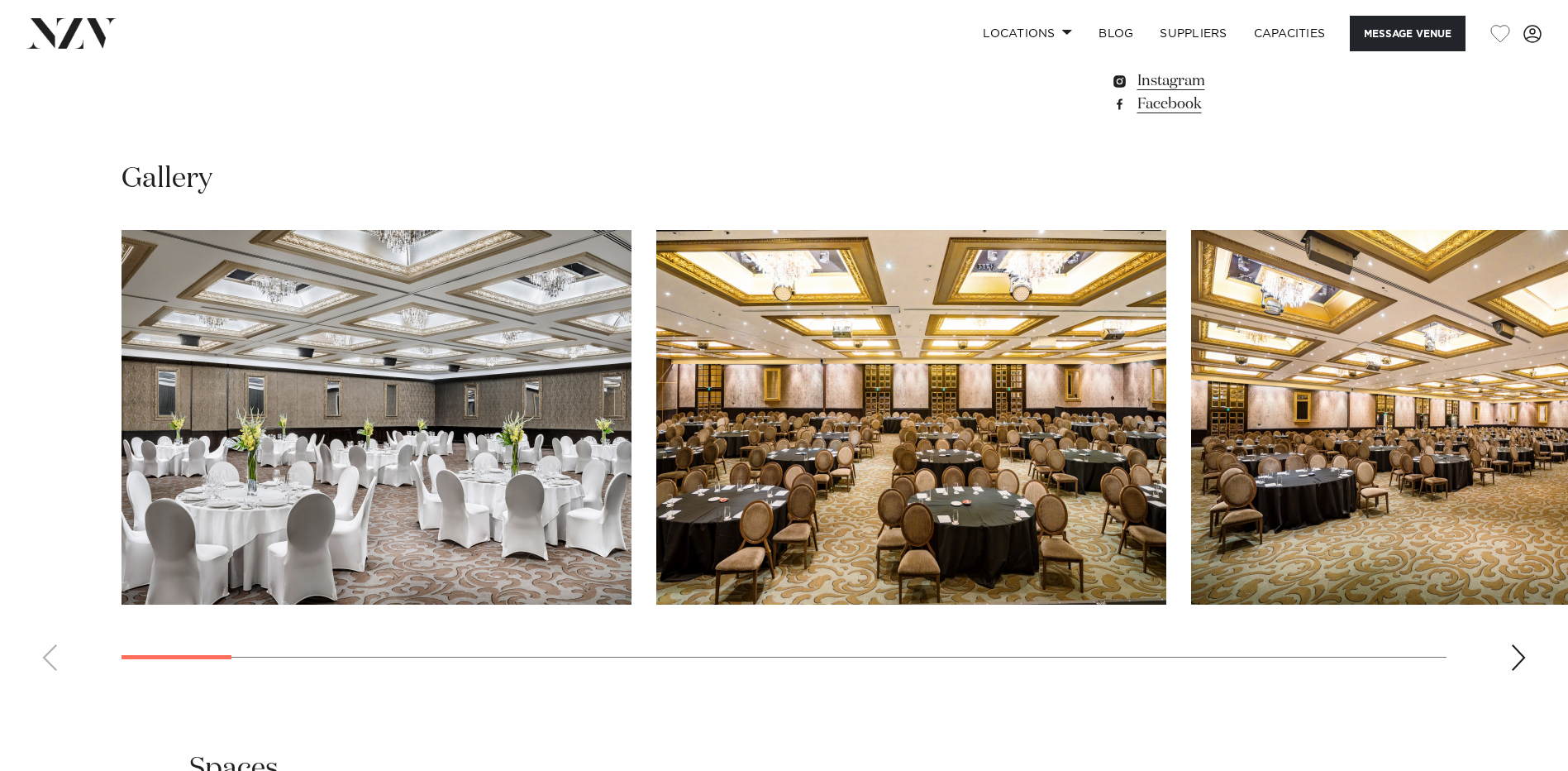
scroll to position [2096, 0]
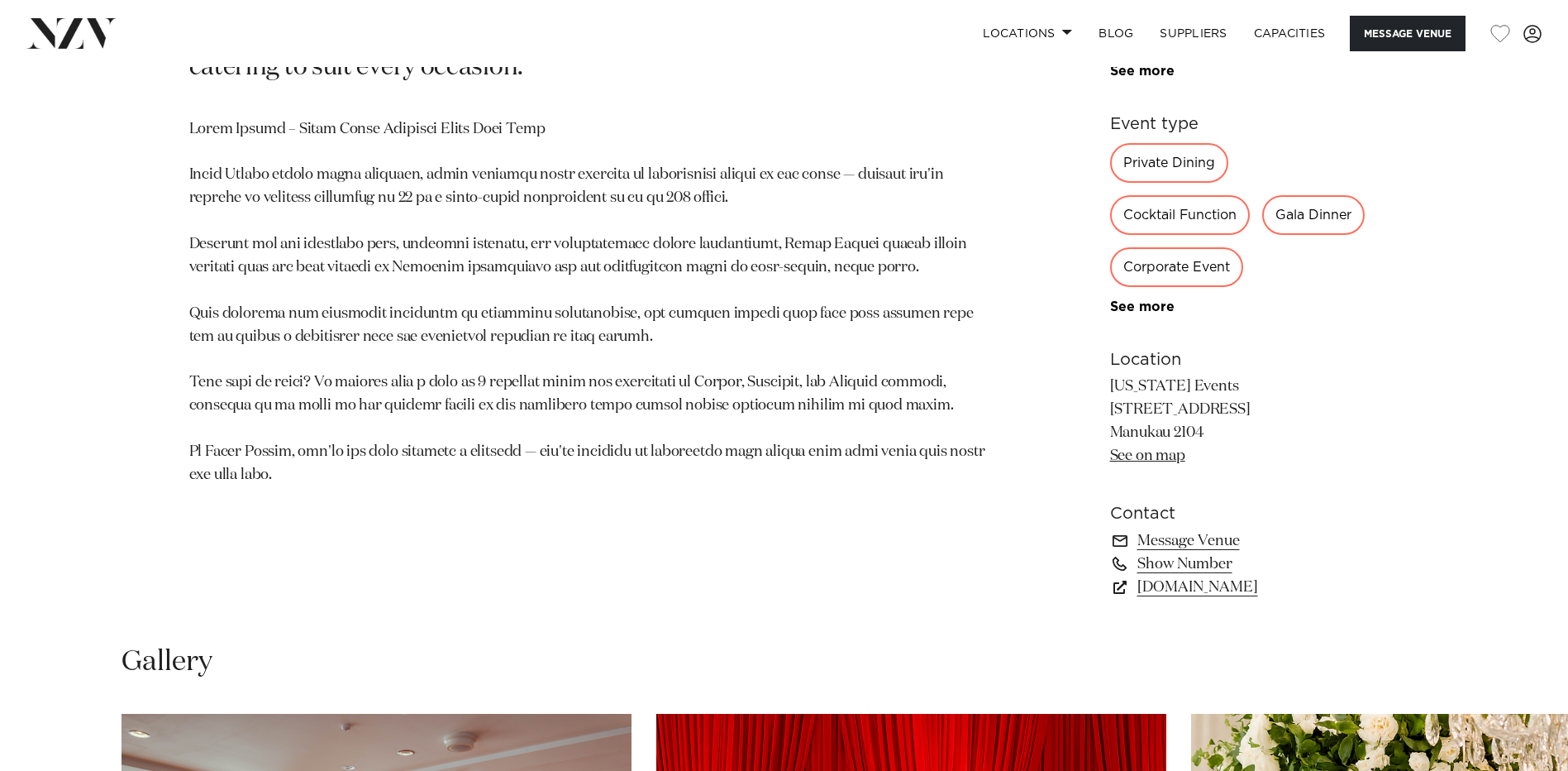
scroll to position [1571, 0]
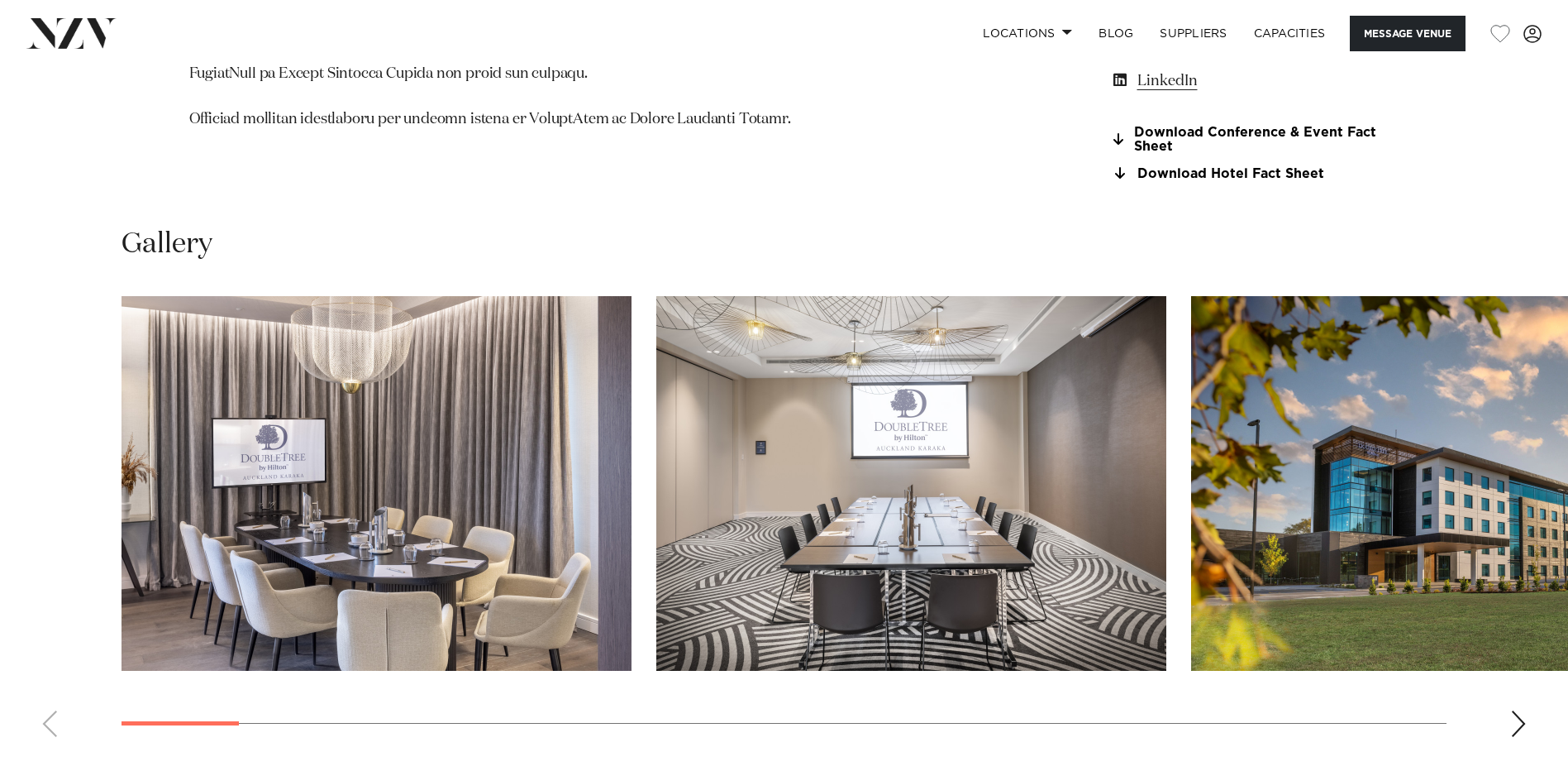
scroll to position [2096, 0]
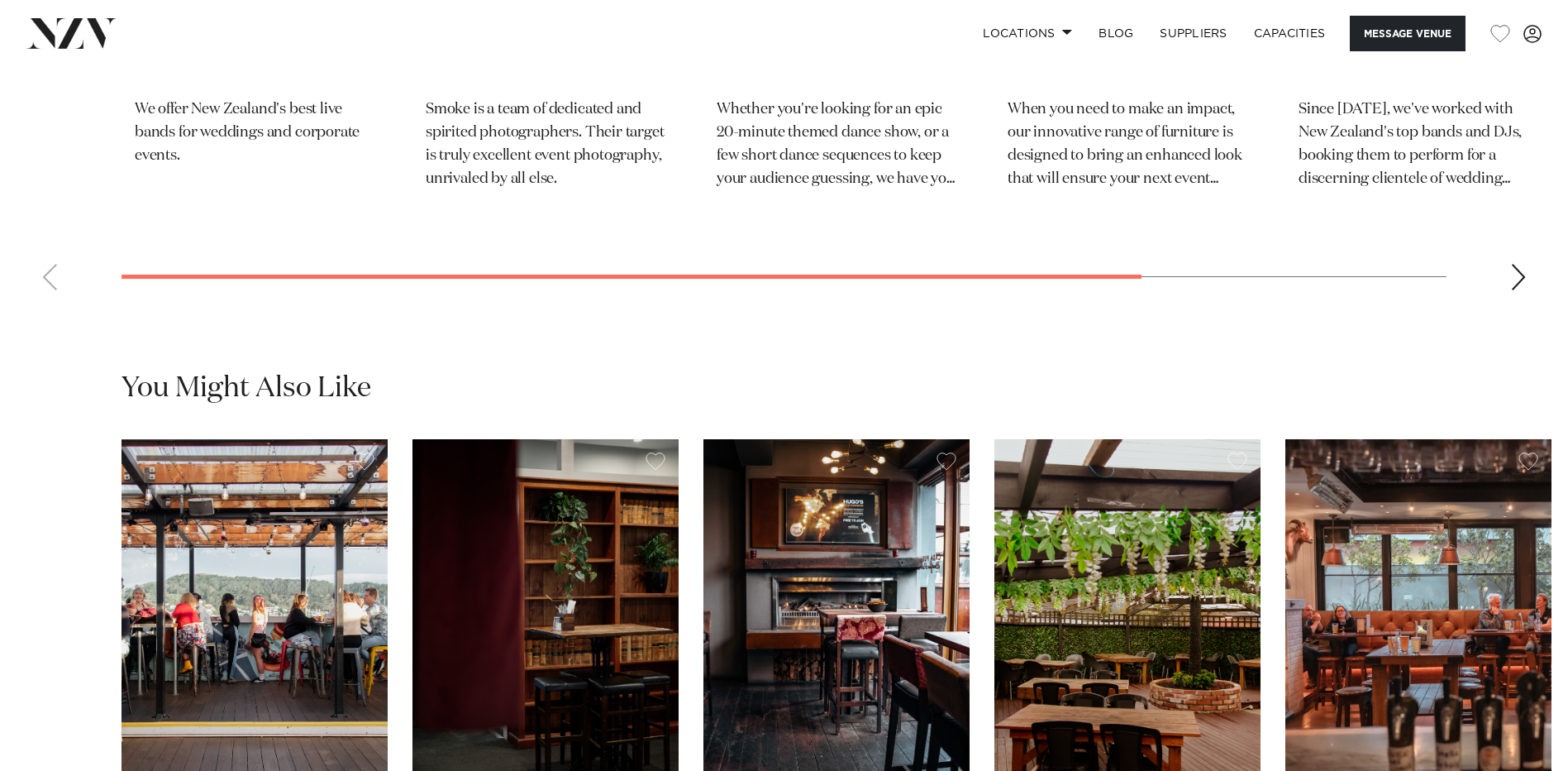
scroll to position [3667, 0]
